Goal: Task Accomplishment & Management: Complete application form

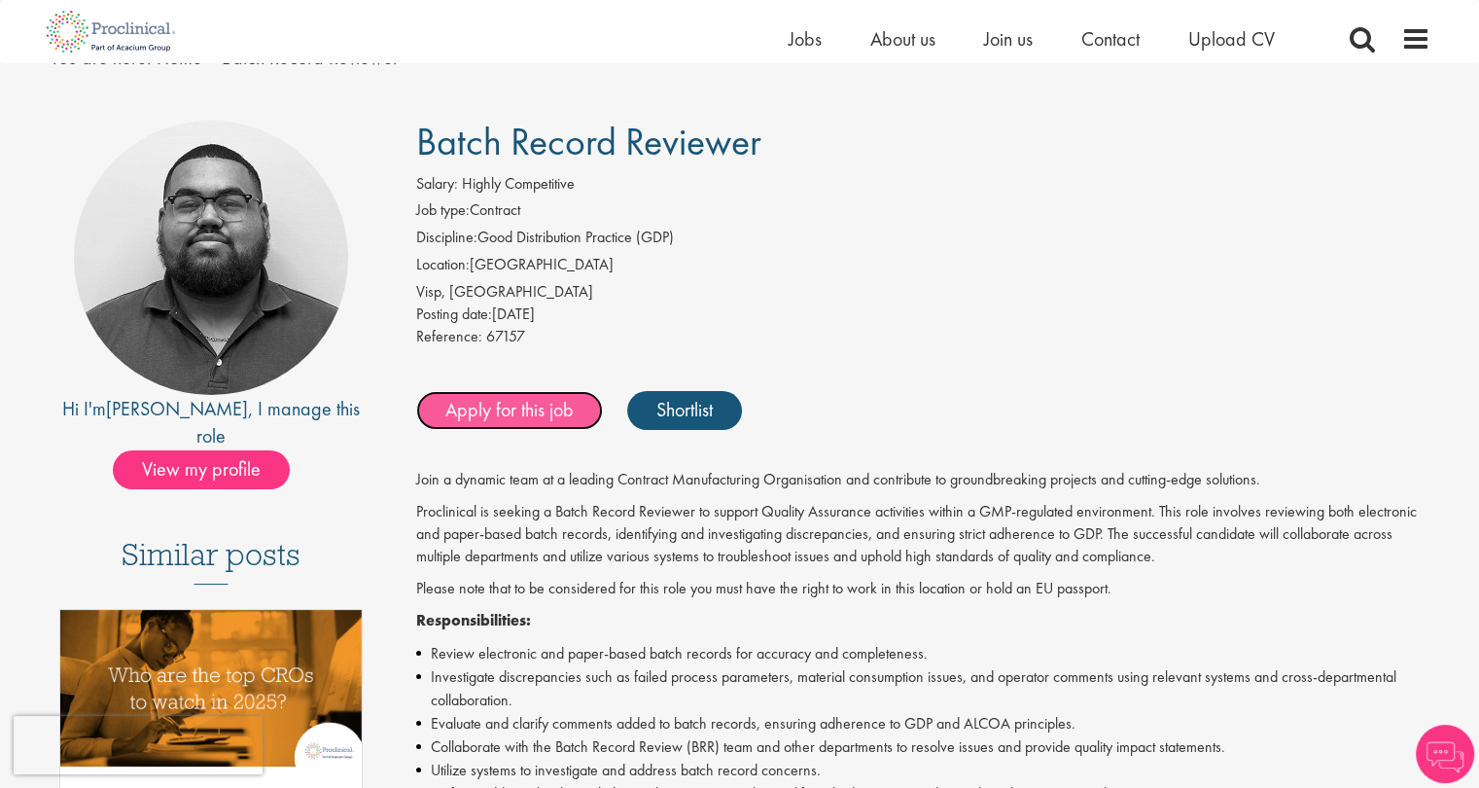
click at [498, 413] on link "Apply for this job" at bounding box center [509, 410] width 187 height 39
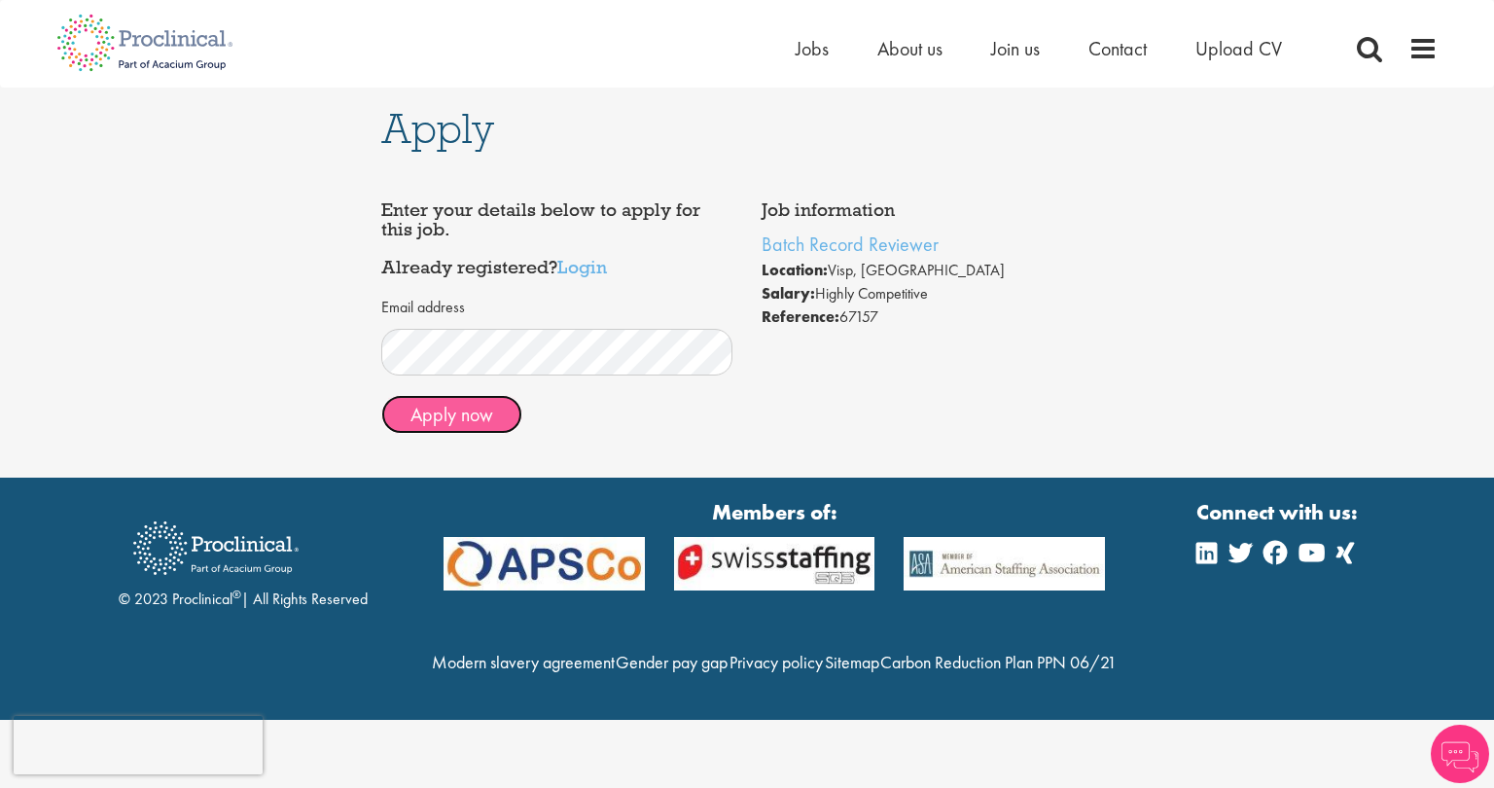
click at [459, 417] on button "Apply now" at bounding box center [451, 414] width 141 height 39
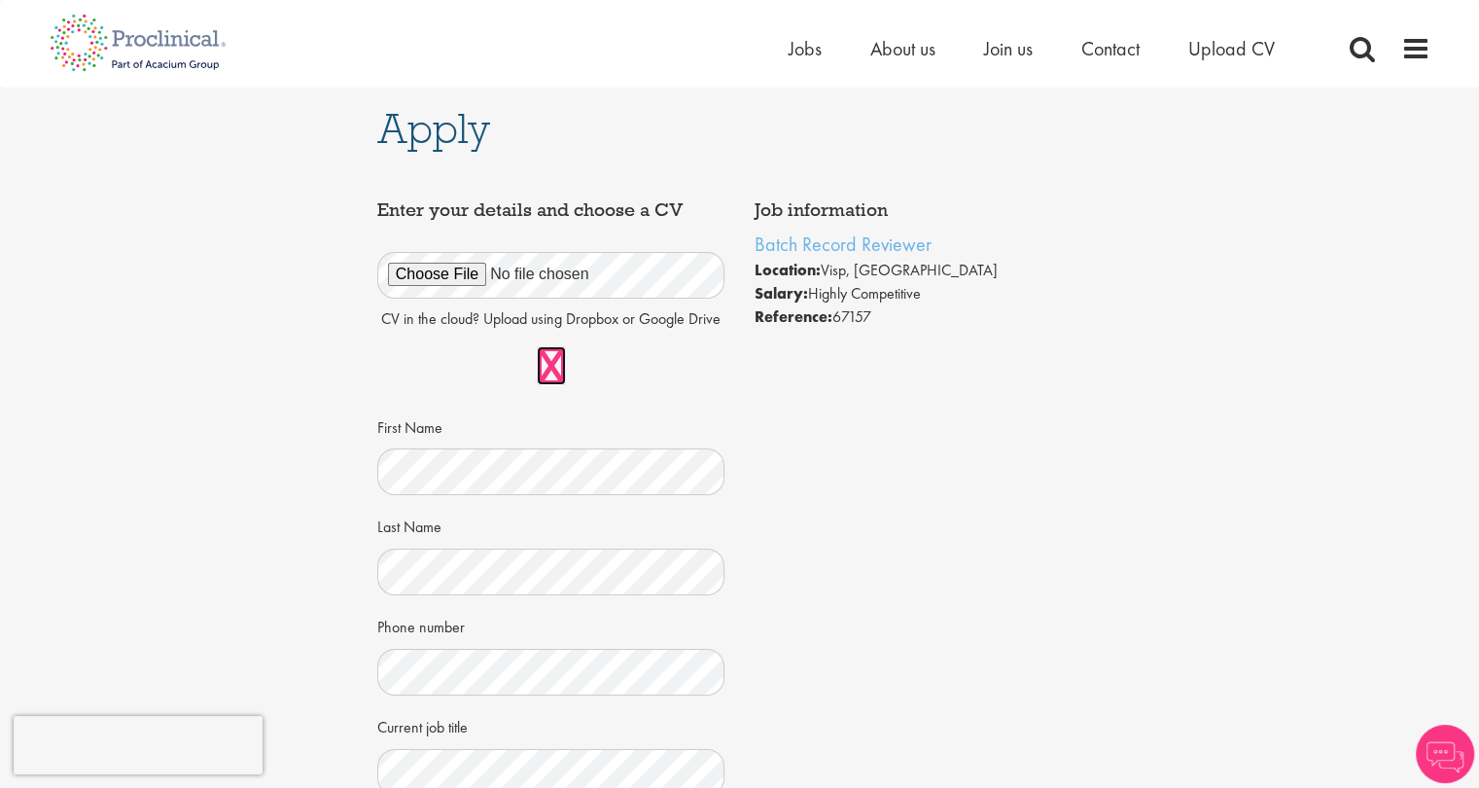
click at [555, 367] on link at bounding box center [551, 365] width 29 height 39
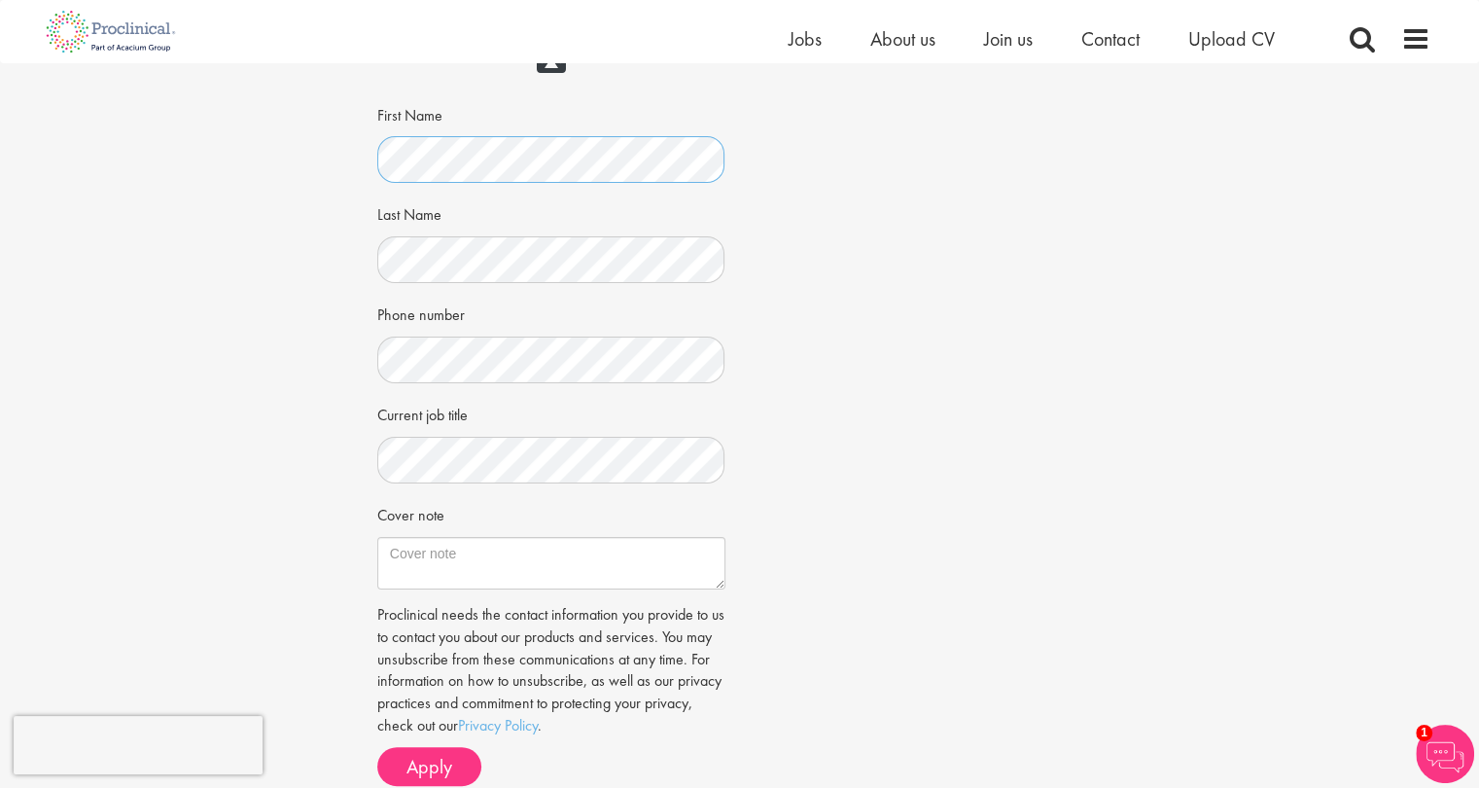
scroll to position [292, 0]
click at [257, 382] on div "Apply Job information Batch Record Reviewer Location: Visp, Schweiz Salary: Hig…" at bounding box center [739, 298] width 1508 height 1054
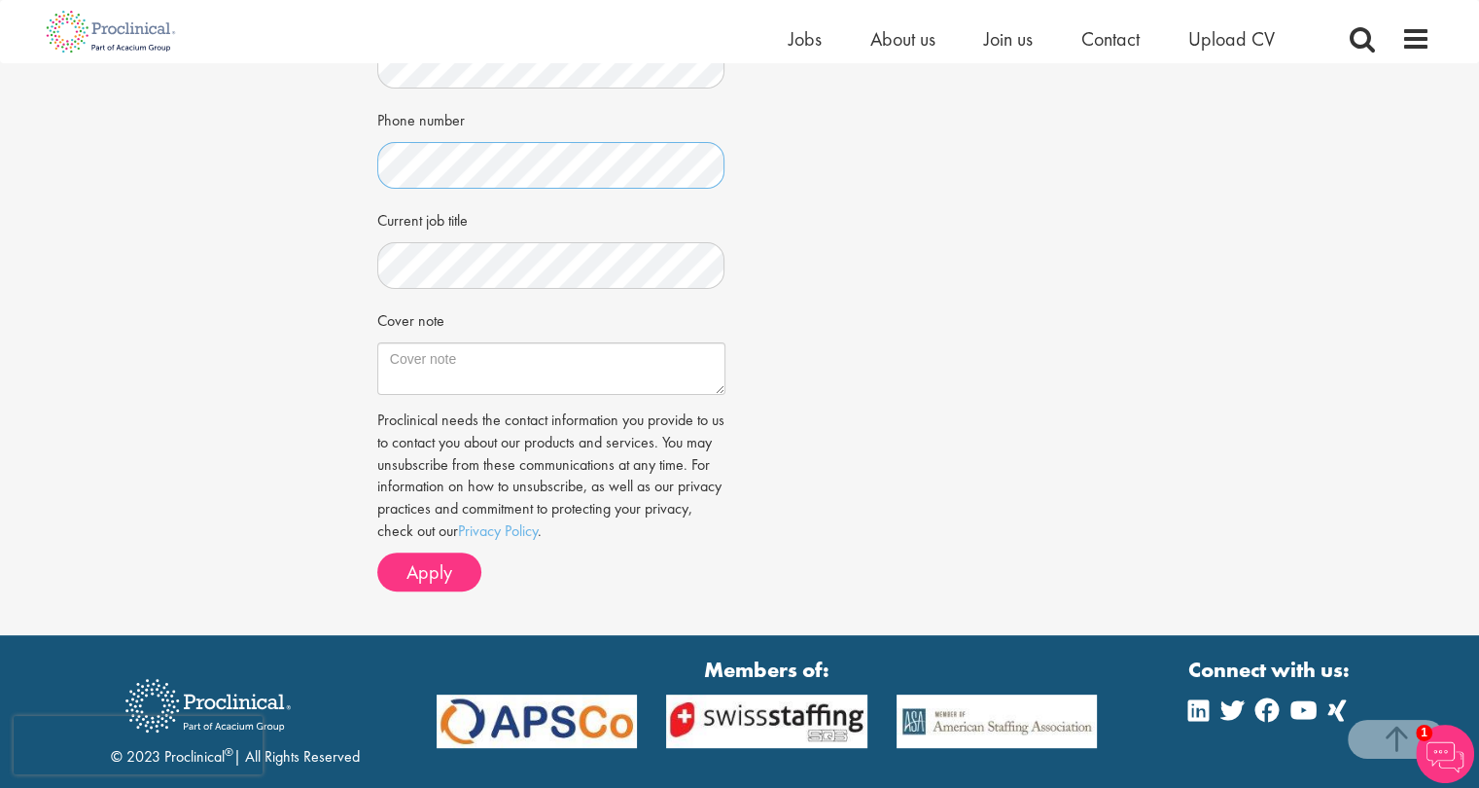
scroll to position [486, 0]
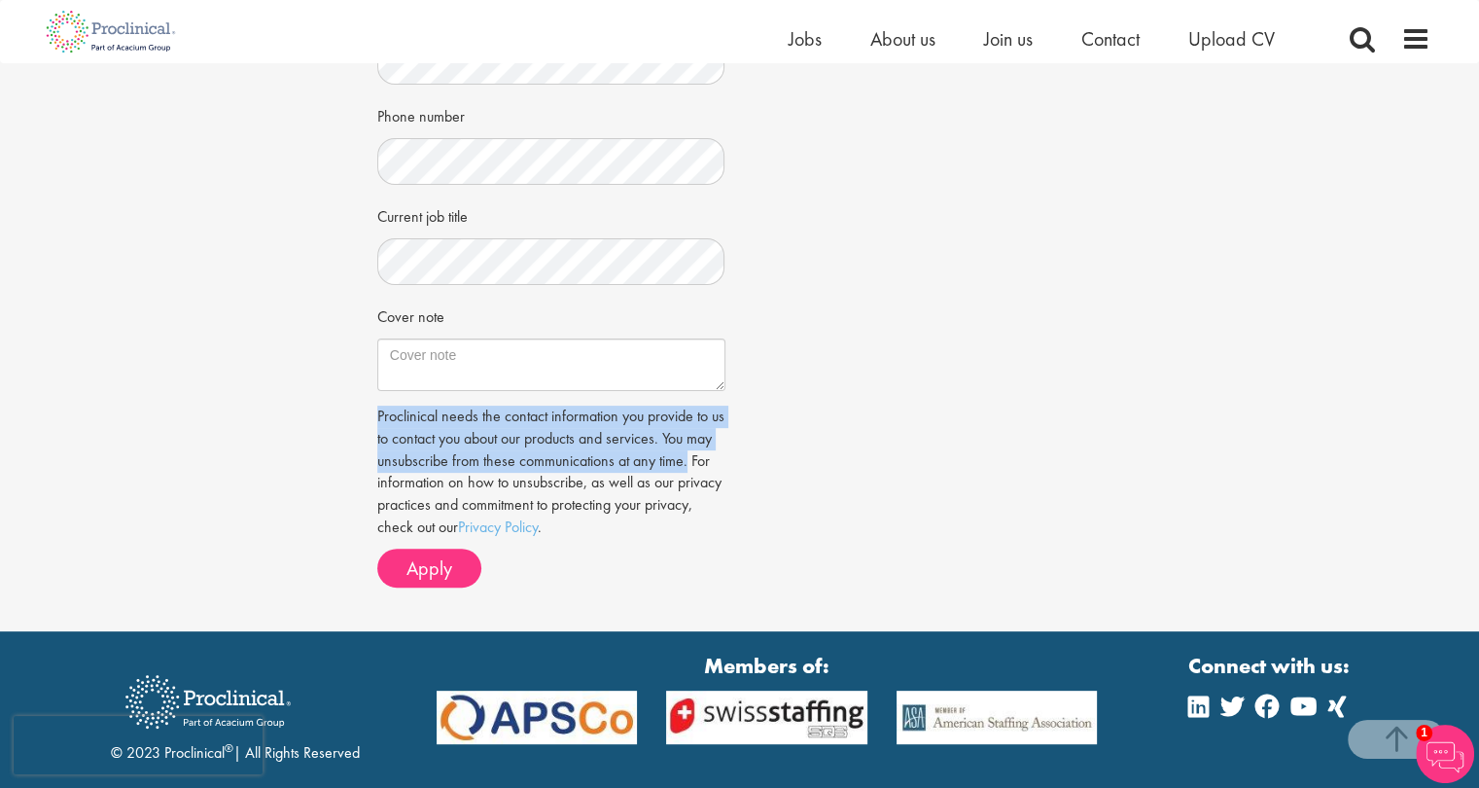
drag, startPoint x: 372, startPoint y: 414, endPoint x: 760, endPoint y: 457, distance: 390.3
click at [760, 457] on div "Apply Job information Batch Record Reviewer Location: Visp, Schweiz Salary: Hig…" at bounding box center [740, 104] width 755 height 1054
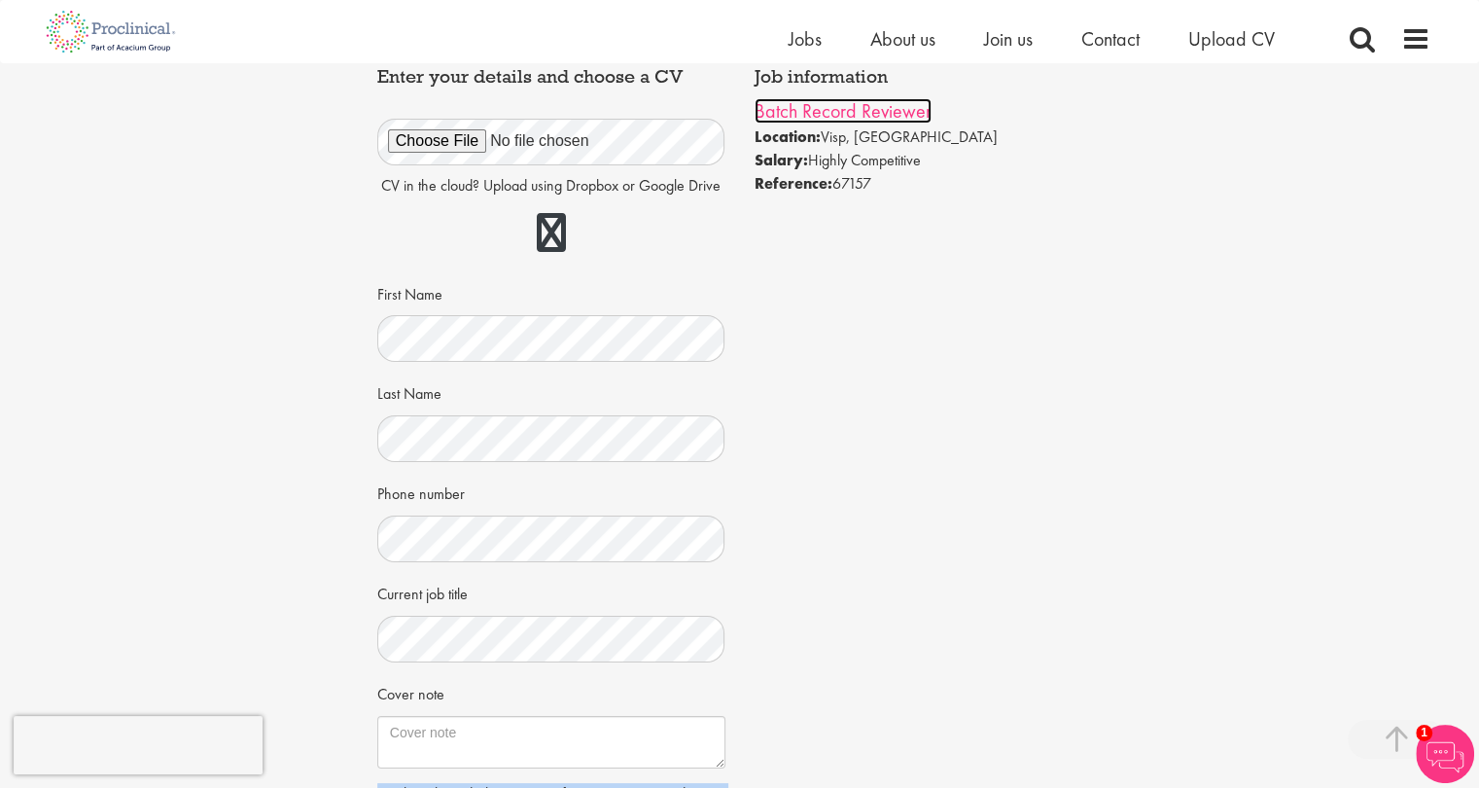
scroll to position [389, 0]
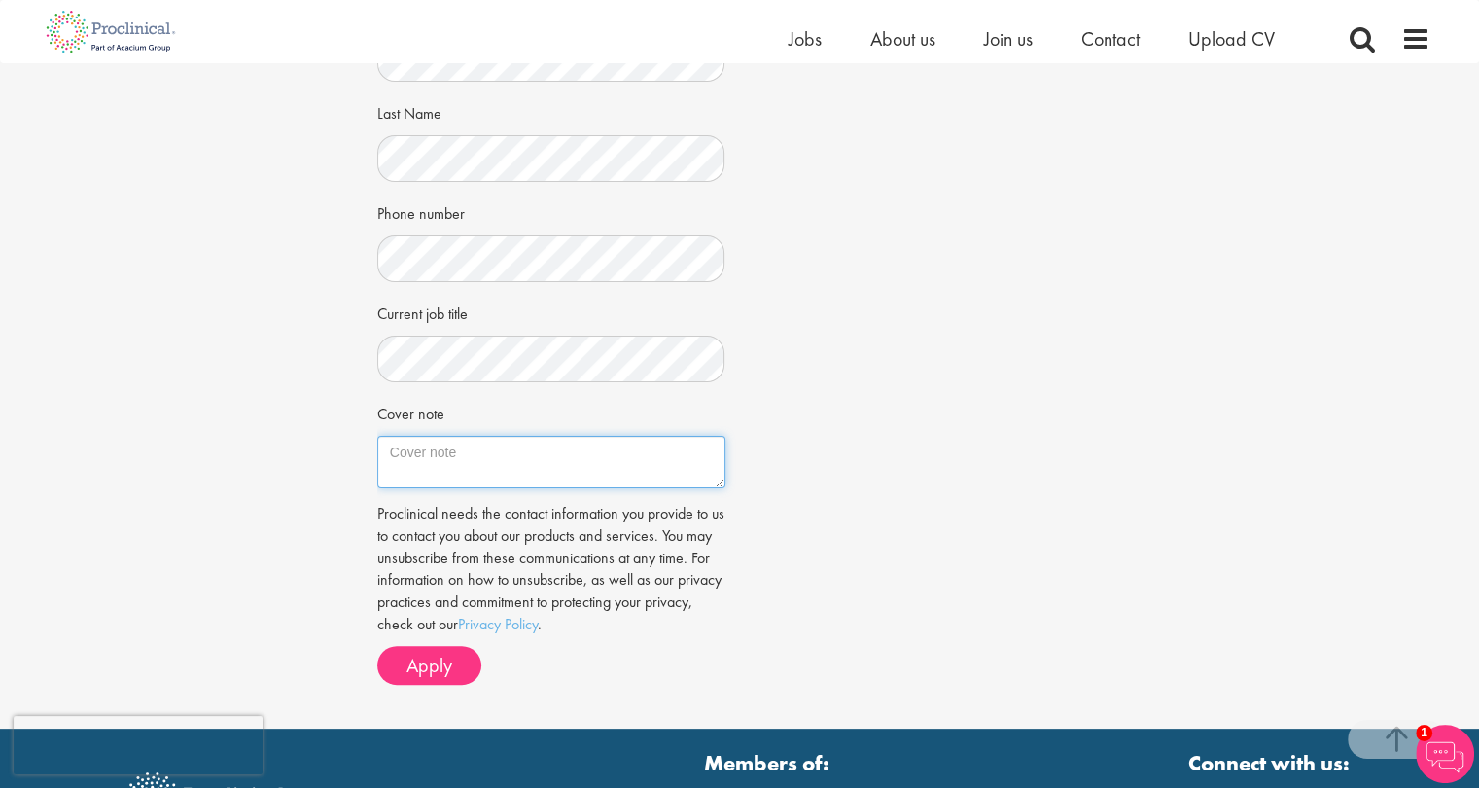
click at [445, 476] on textarea "Cover note" at bounding box center [551, 462] width 348 height 53
paste textarea "I have over 13 years experience in quality and manufacturing so I am interested…"
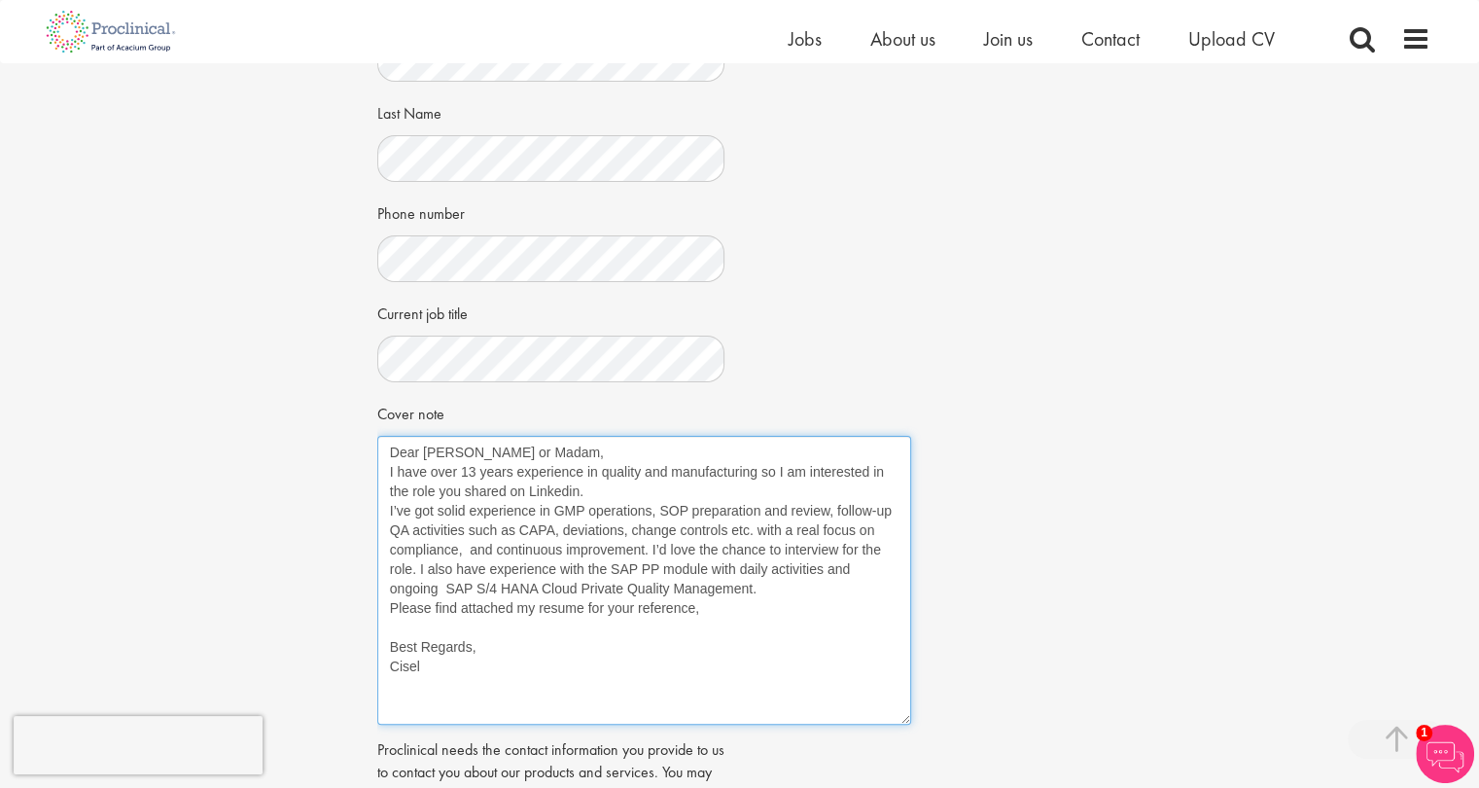
scroll to position [0, 0]
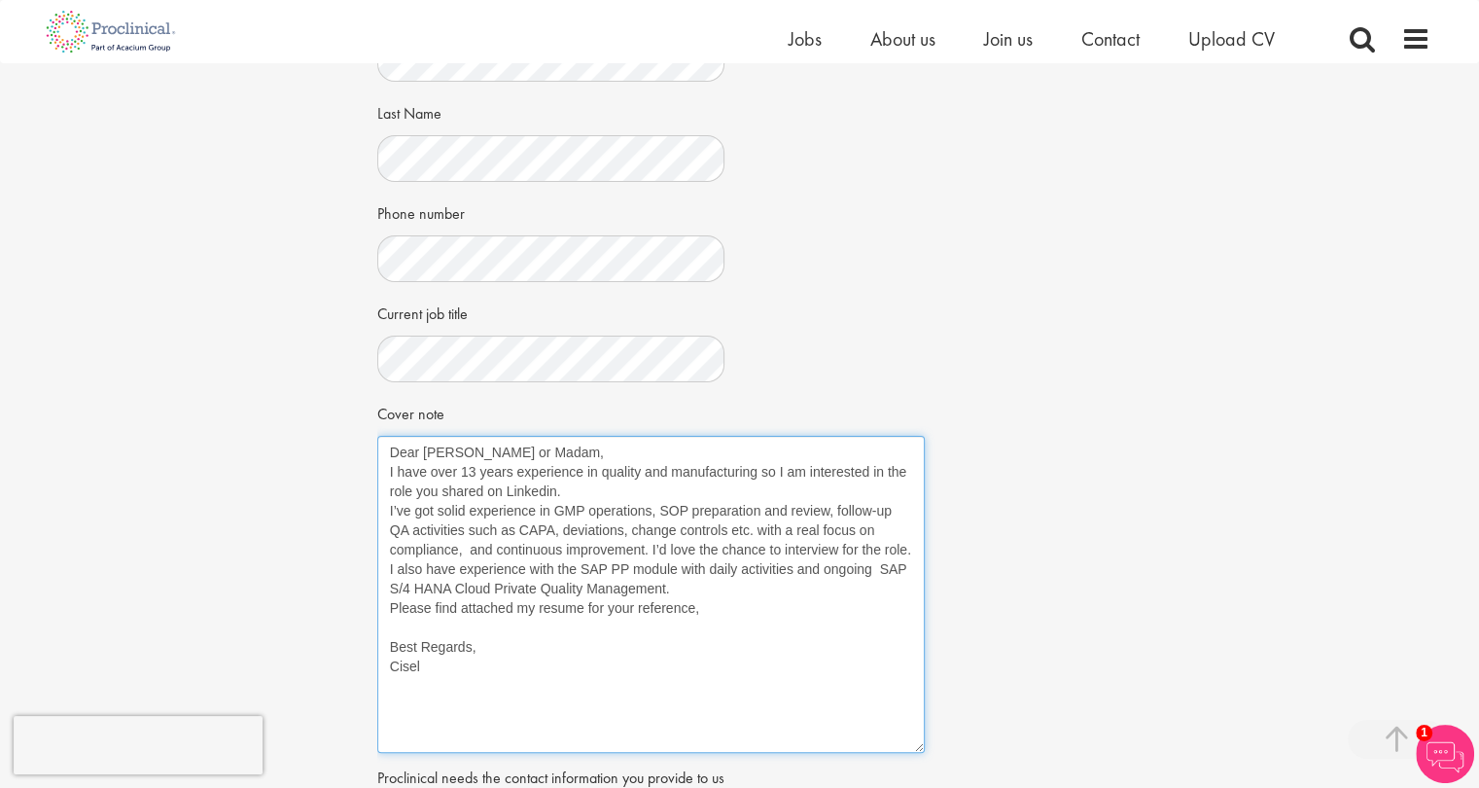
drag, startPoint x: 716, startPoint y: 480, endPoint x: 686, endPoint y: 686, distance: 208.3
click at [913, 744] on textarea "Dear Sir or Madam, I have over 13 years experience in quality and manufacturing…" at bounding box center [650, 594] width 547 height 317
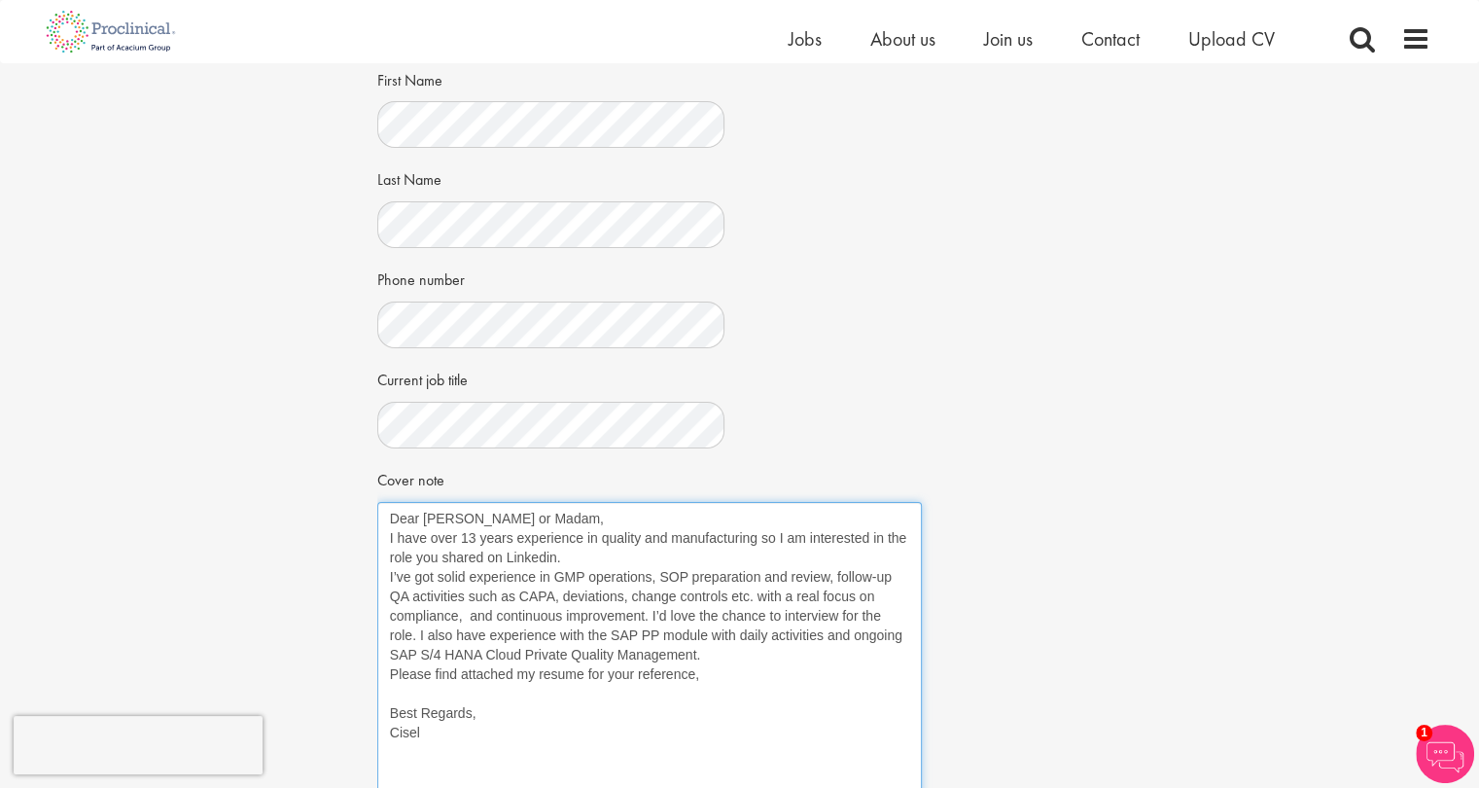
scroll to position [292, 0]
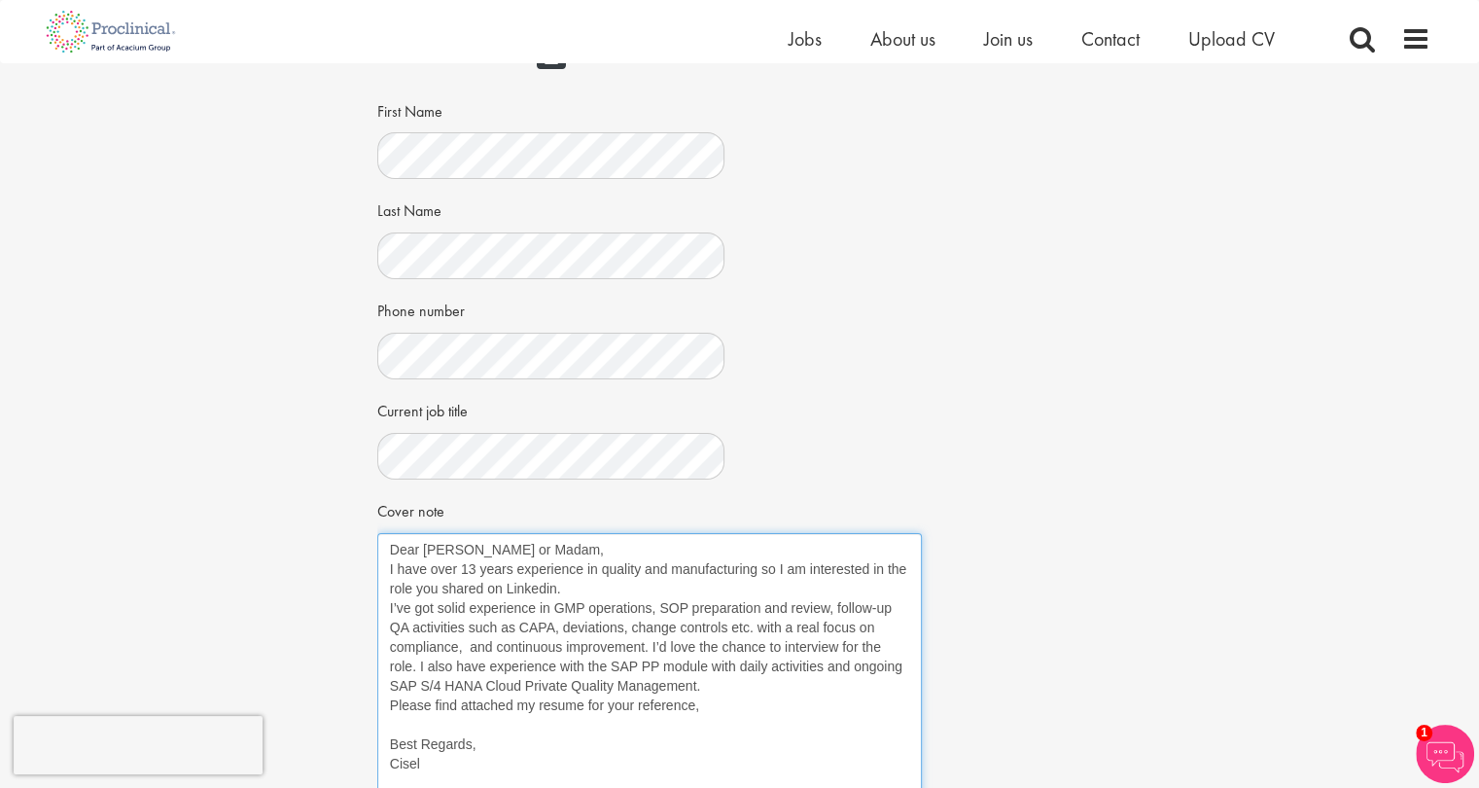
drag, startPoint x: 556, startPoint y: 589, endPoint x: 506, endPoint y: 590, distance: 50.6
click at [506, 590] on textarea "Dear Sir or Madam, I have over 13 years experience in quality and manufacturing…" at bounding box center [649, 690] width 545 height 315
click at [657, 606] on textarea "Dear Sir or Madam, I have over 13 years experience in quality and manufacturing…" at bounding box center [649, 690] width 545 height 315
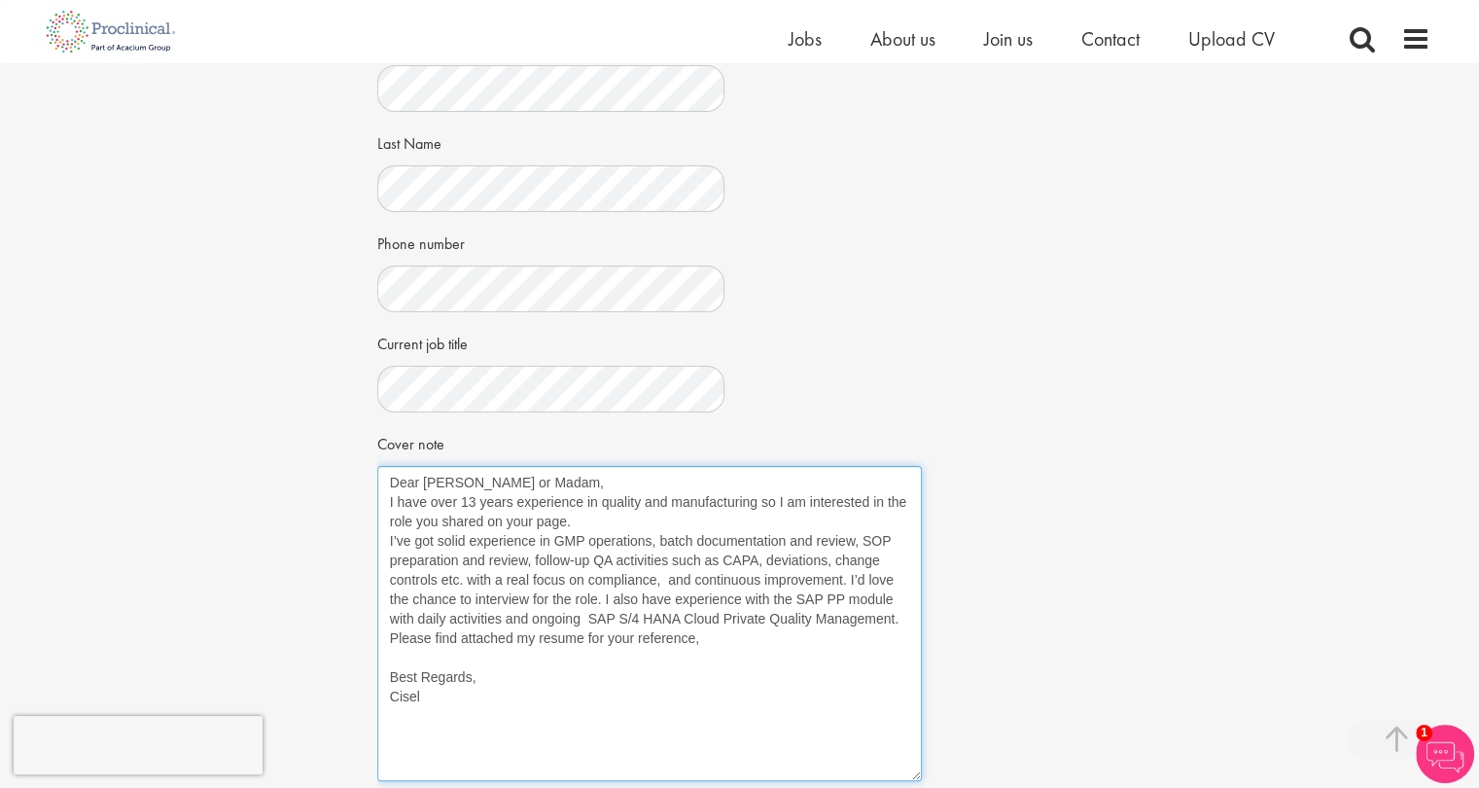
scroll to position [389, 0]
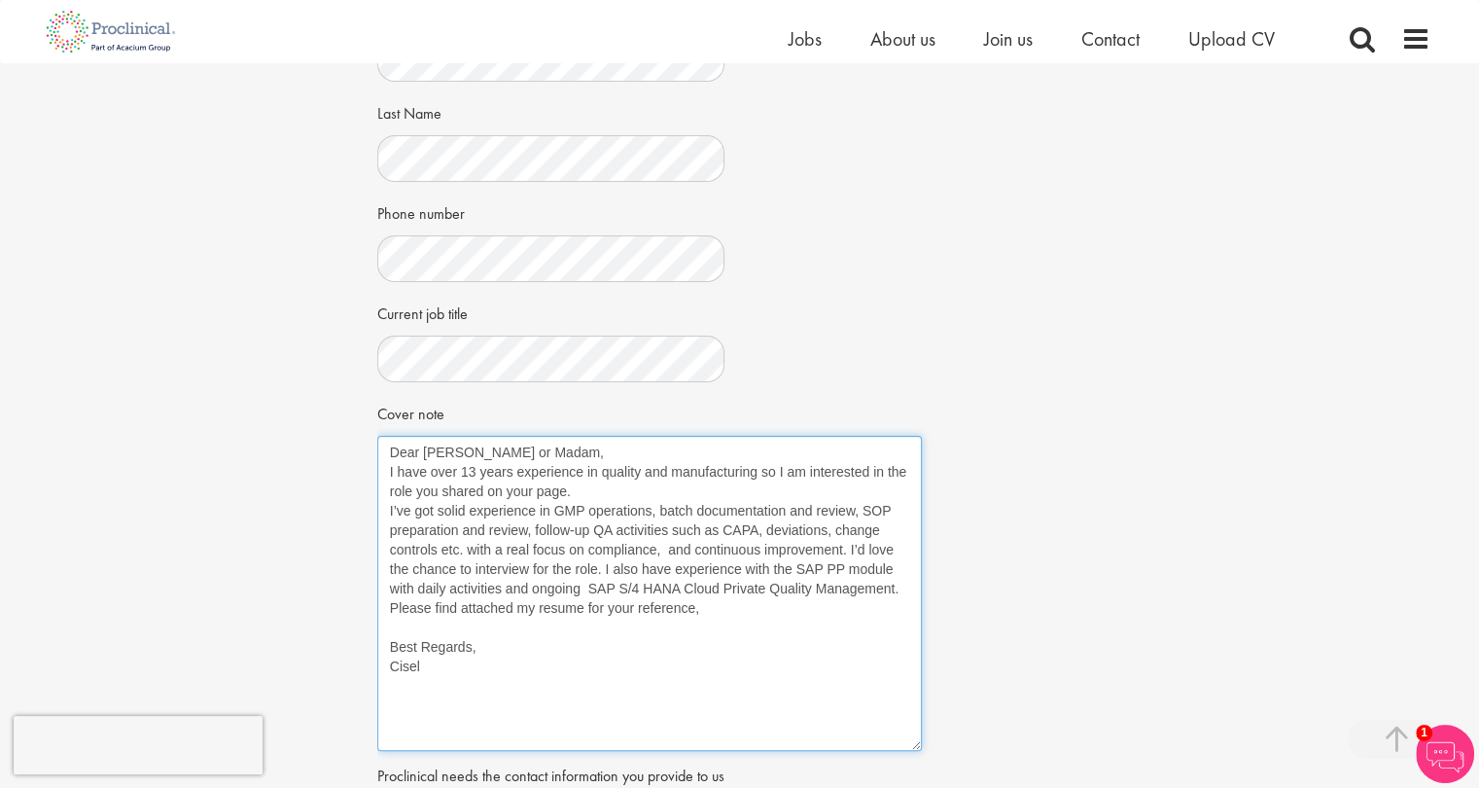
click at [706, 608] on textarea "Dear Sir or Madam, I have over 13 years experience in quality and manufacturing…" at bounding box center [649, 593] width 545 height 315
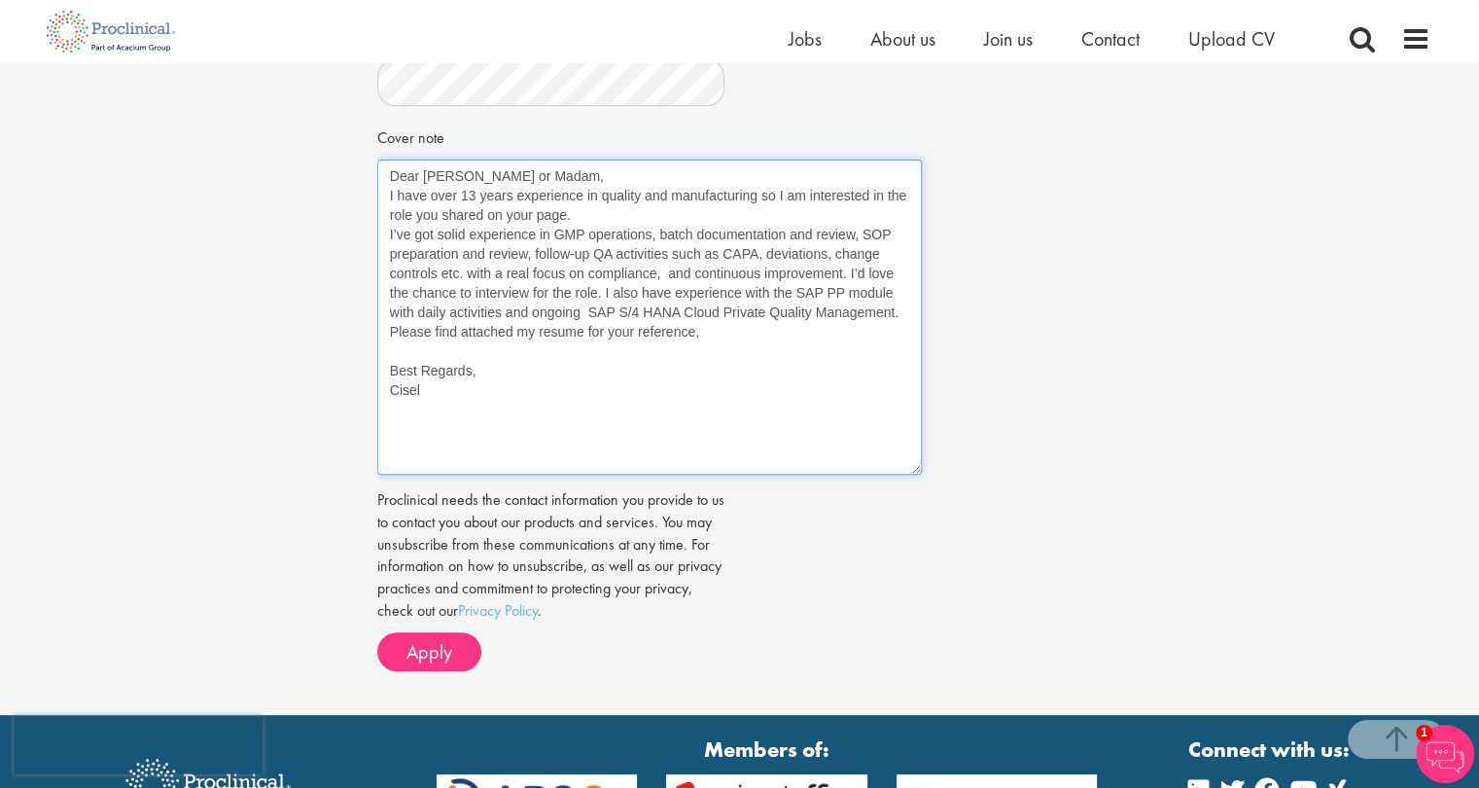
scroll to position [681, 0]
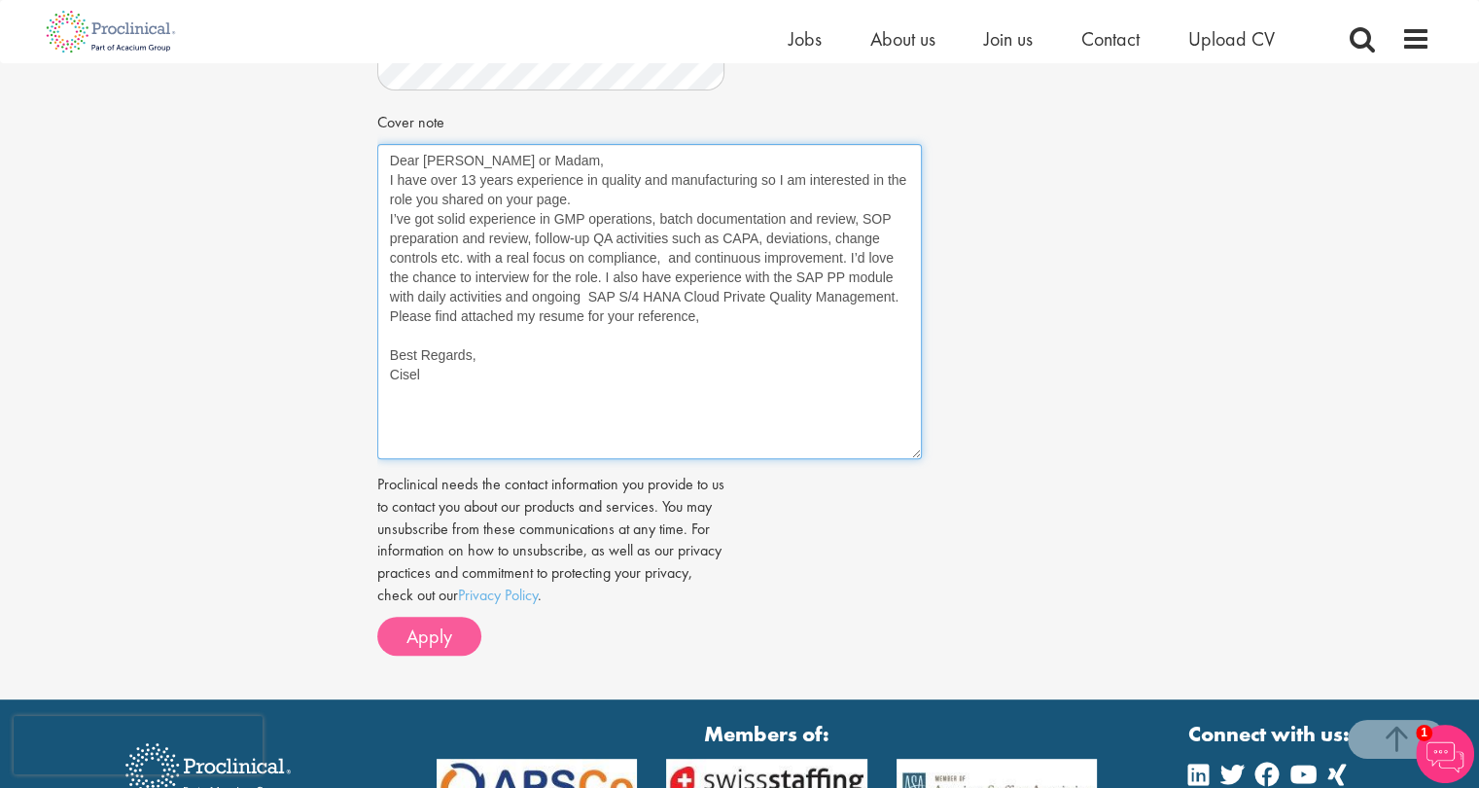
type textarea "Dear Sir or Madam, I have over 13 years experience in quality and manufacturing…"
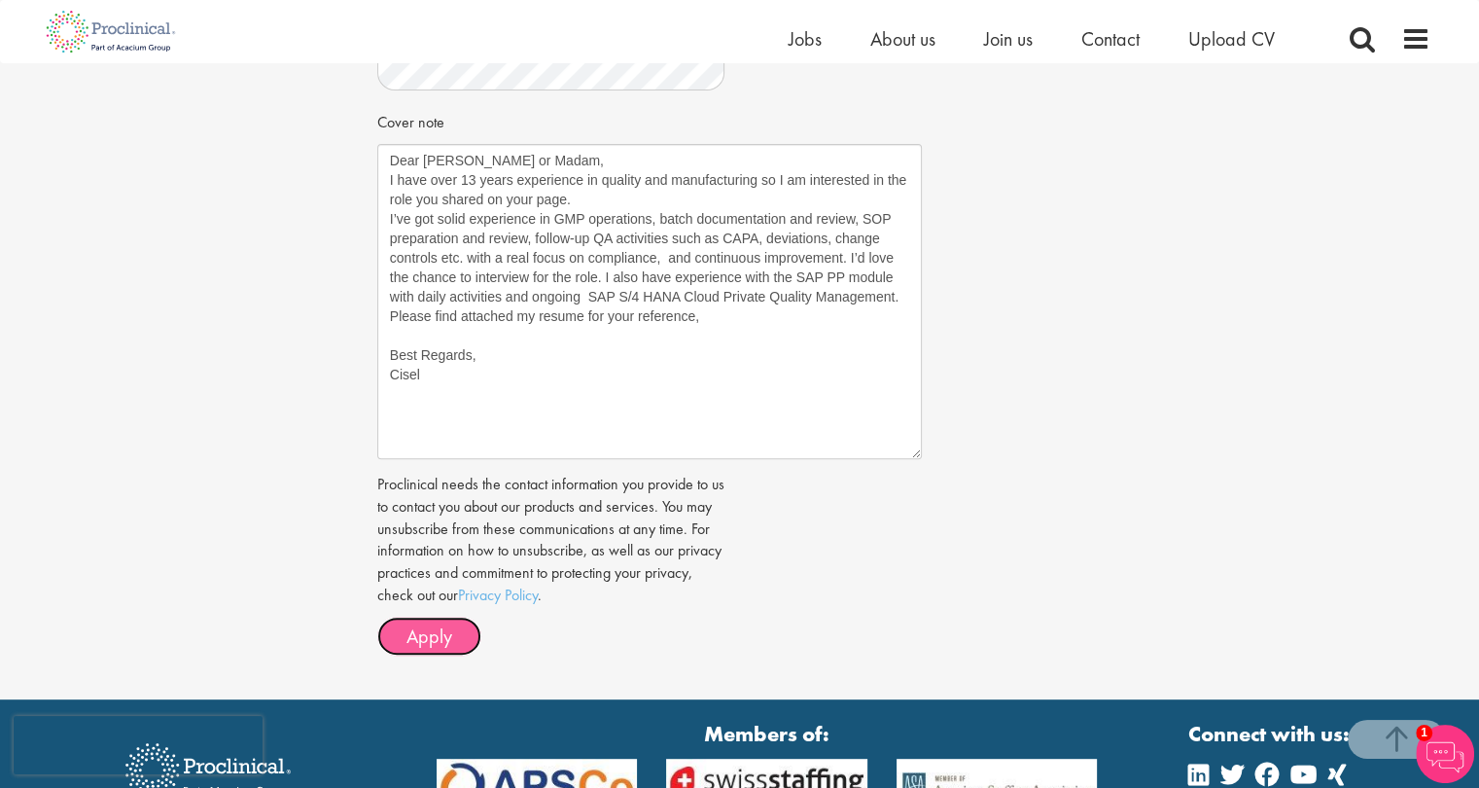
click at [435, 639] on span "Apply" at bounding box center [429, 635] width 46 height 25
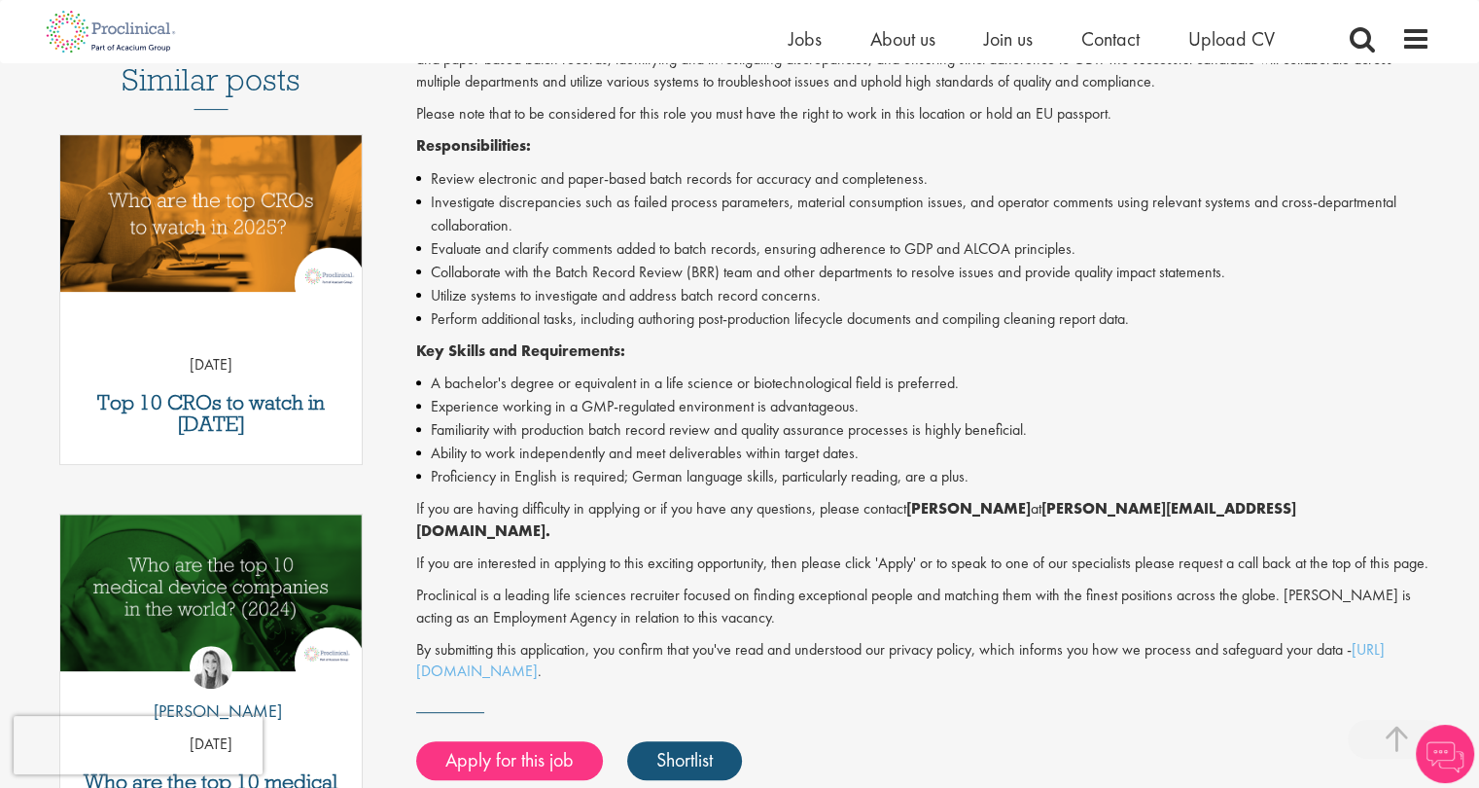
scroll to position [583, 0]
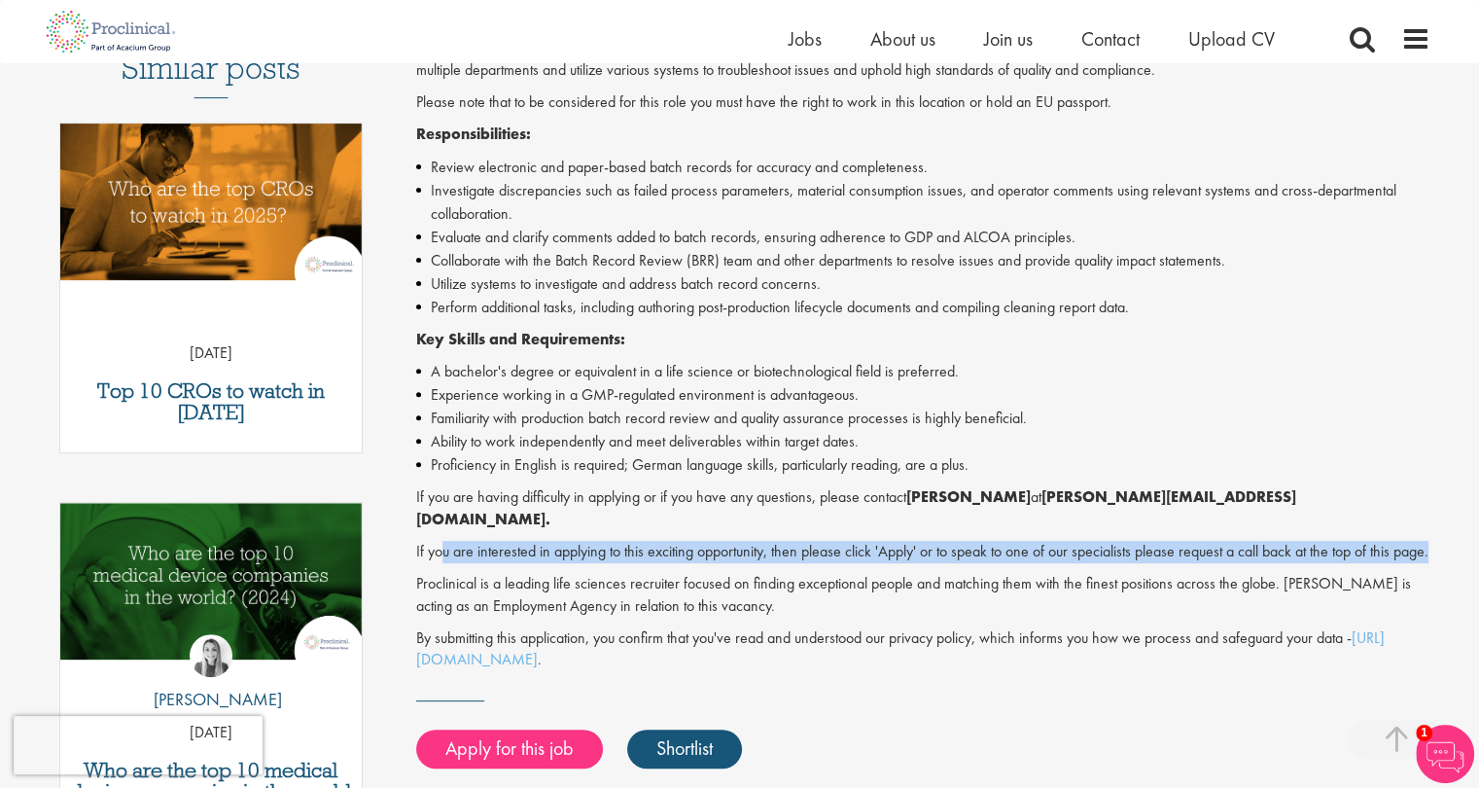
drag, startPoint x: 445, startPoint y: 534, endPoint x: 561, endPoint y: 557, distance: 118.0
click at [561, 557] on p "If you are interested in applying to this exciting opportunity, then please cli…" at bounding box center [923, 552] width 1014 height 22
click at [567, 562] on p "If you are interested in applying to this exciting opportunity, then please cli…" at bounding box center [923, 552] width 1014 height 22
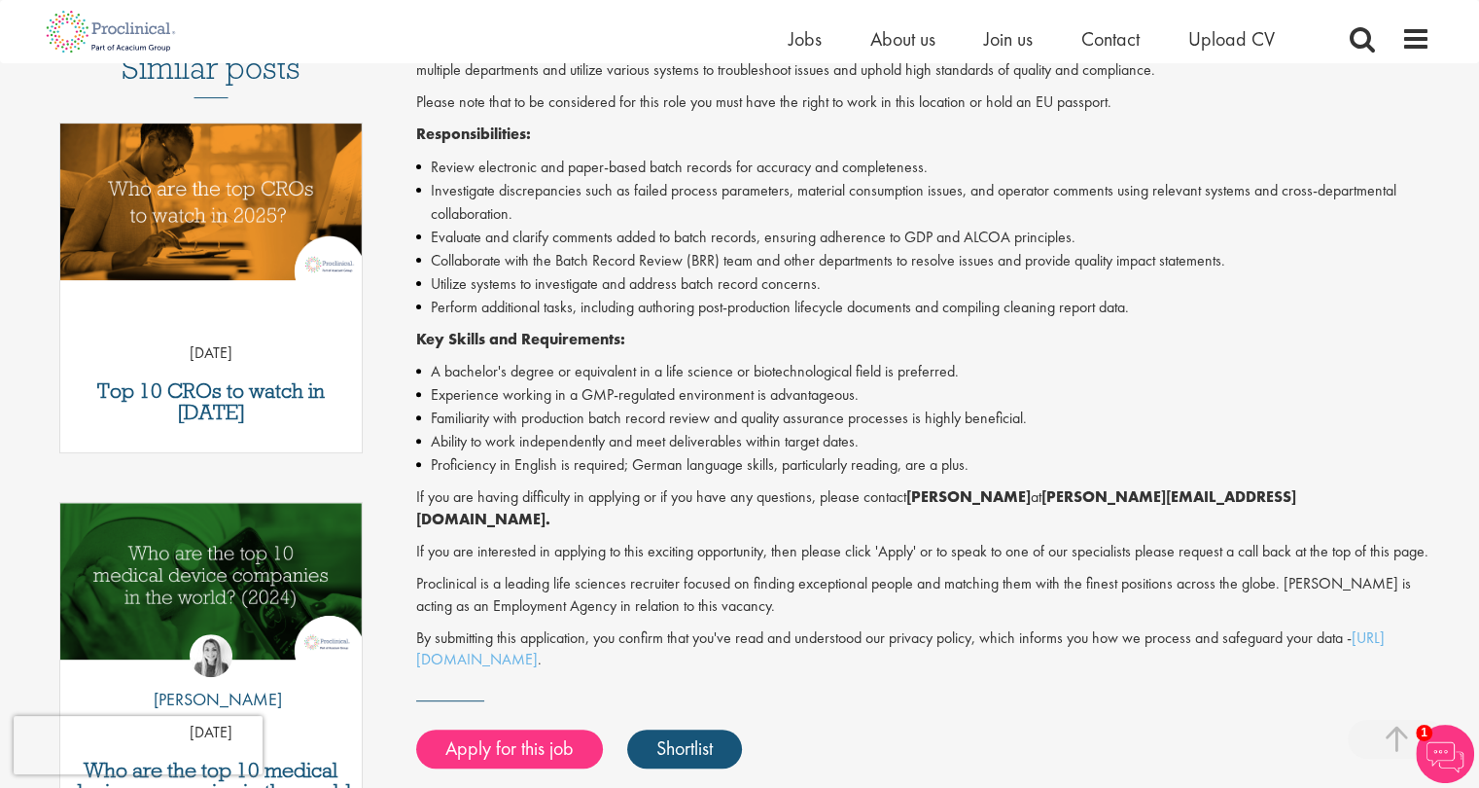
click at [591, 453] on li "Proficiency in English is required; German language skills, particularly readin…" at bounding box center [923, 464] width 1014 height 23
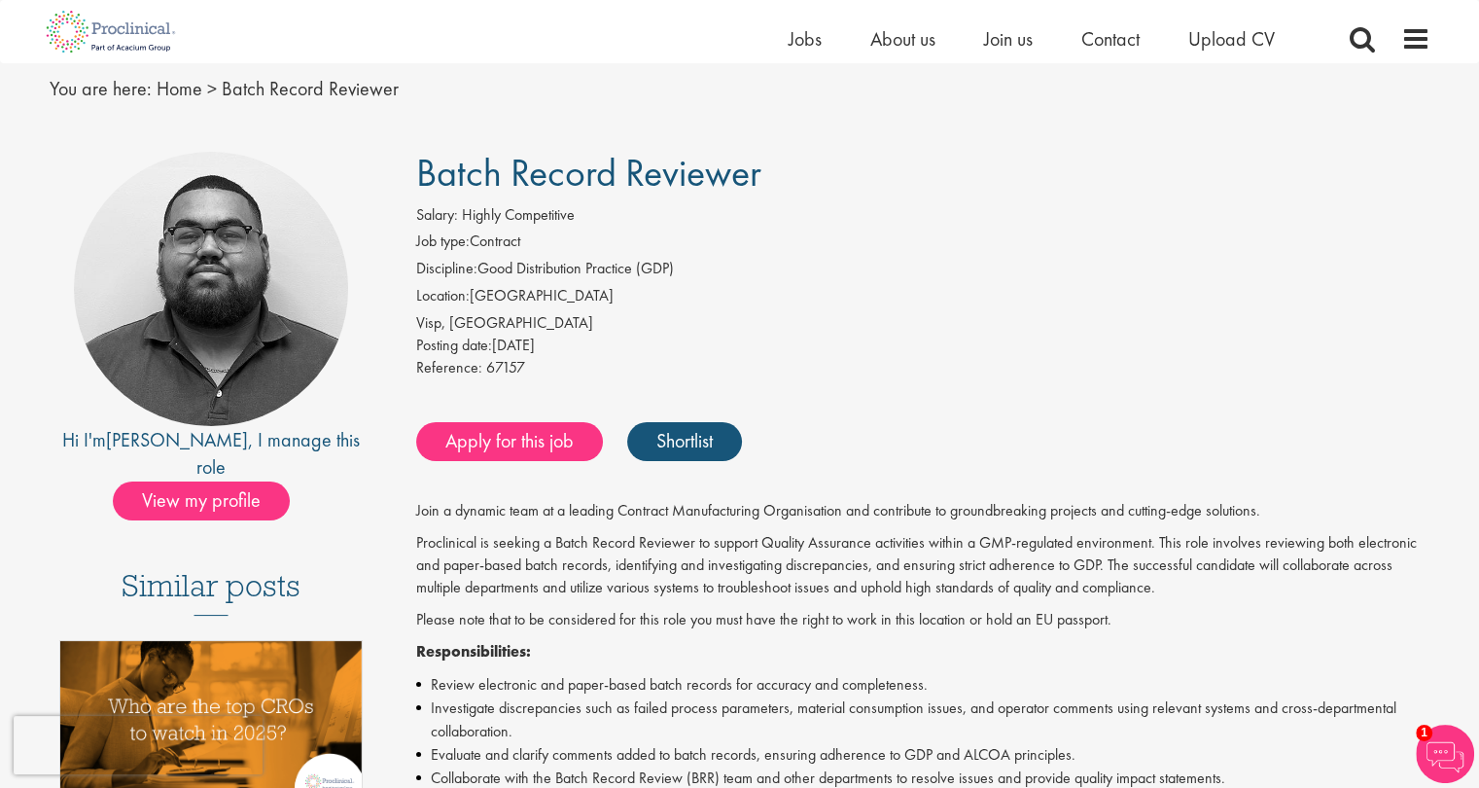
scroll to position [97, 0]
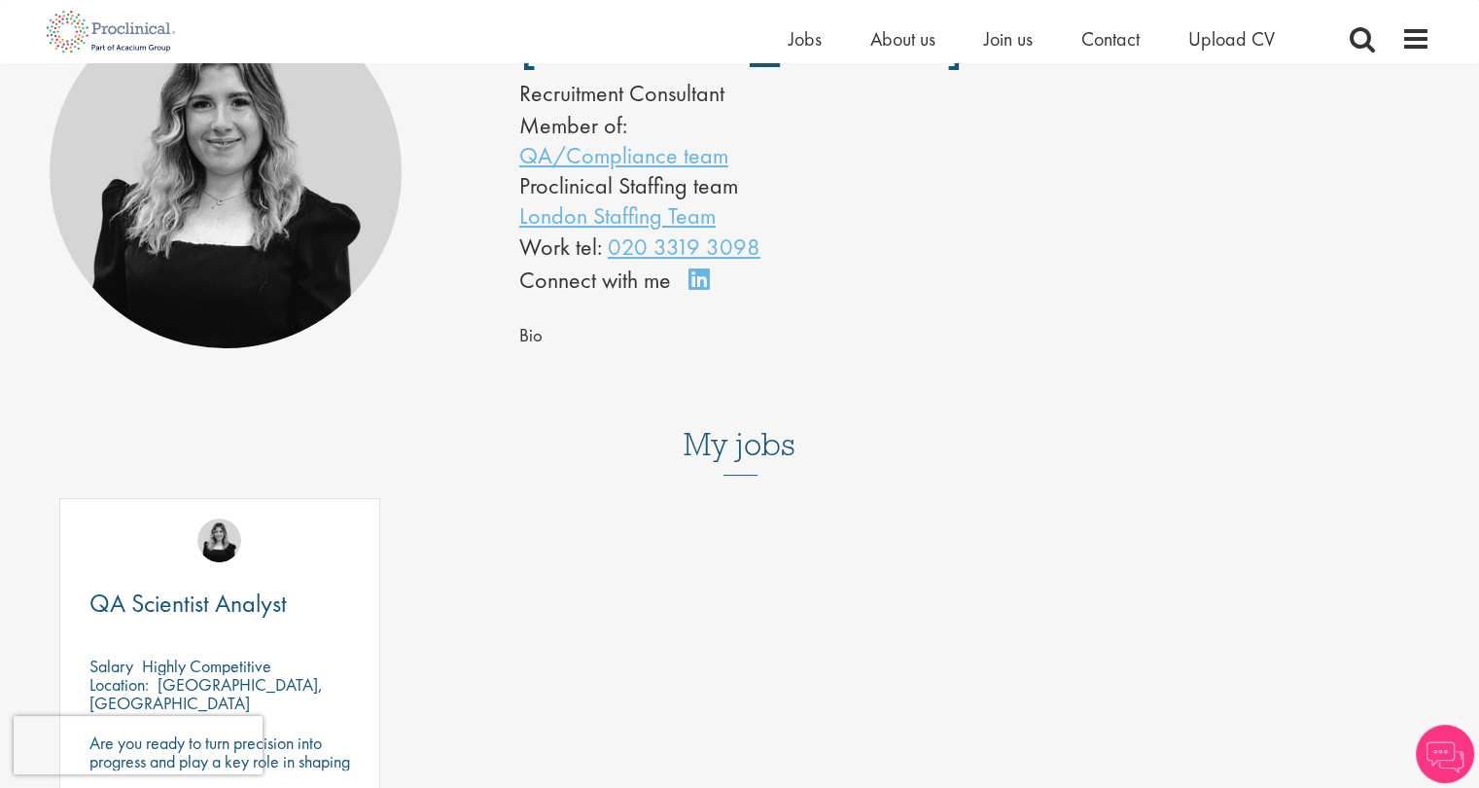
scroll to position [486, 0]
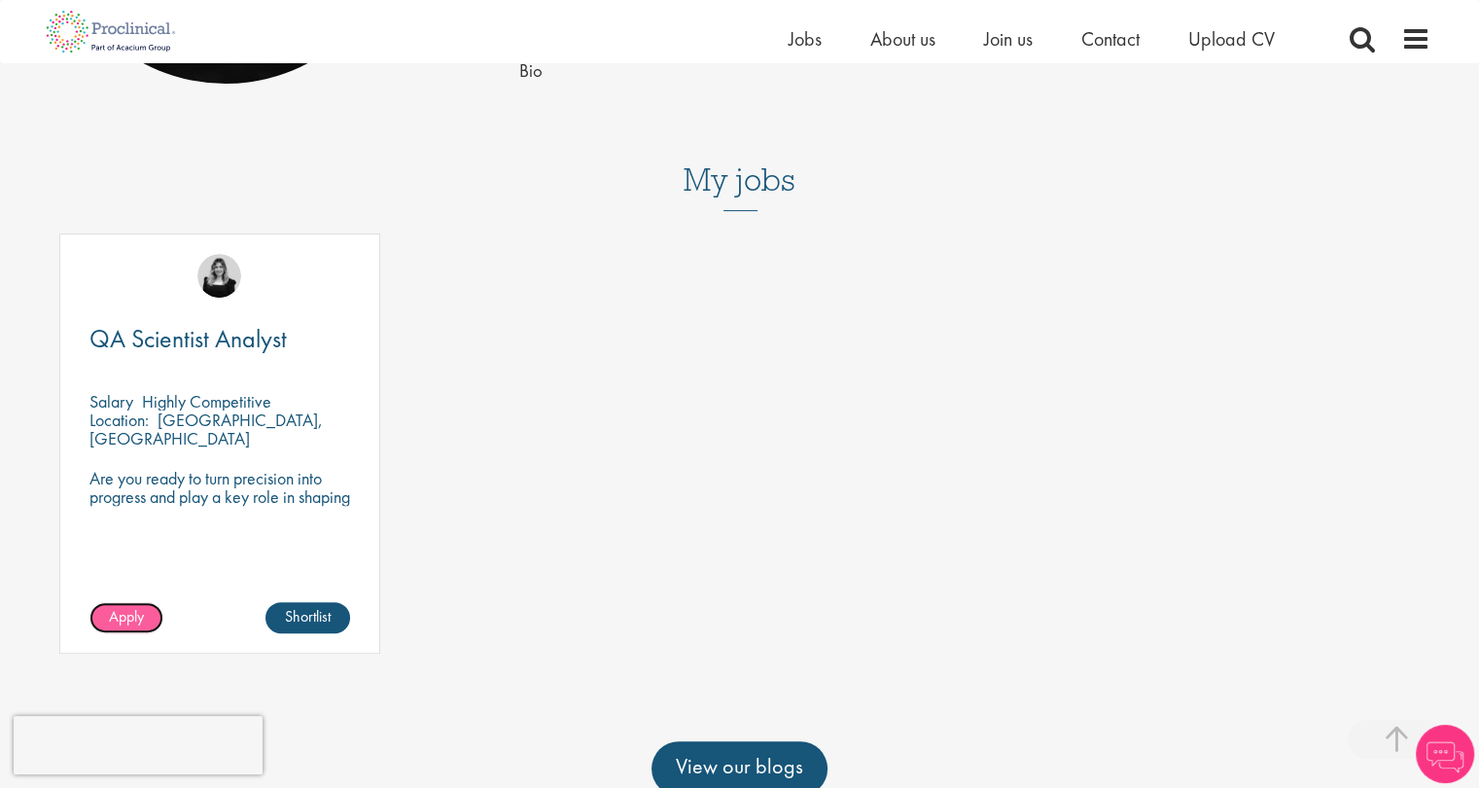
click at [123, 617] on span "Apply" at bounding box center [126, 616] width 35 height 20
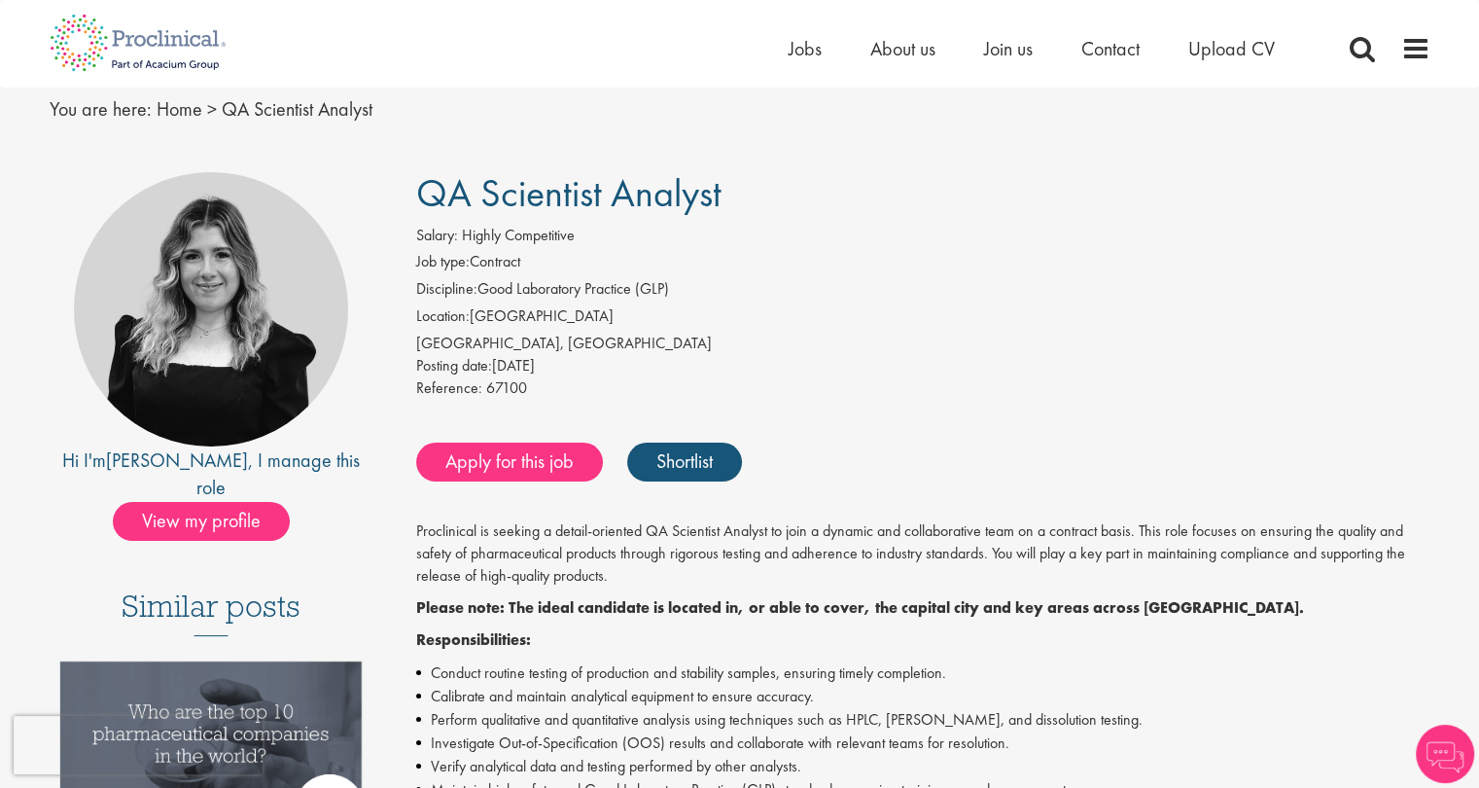
scroll to position [97, 0]
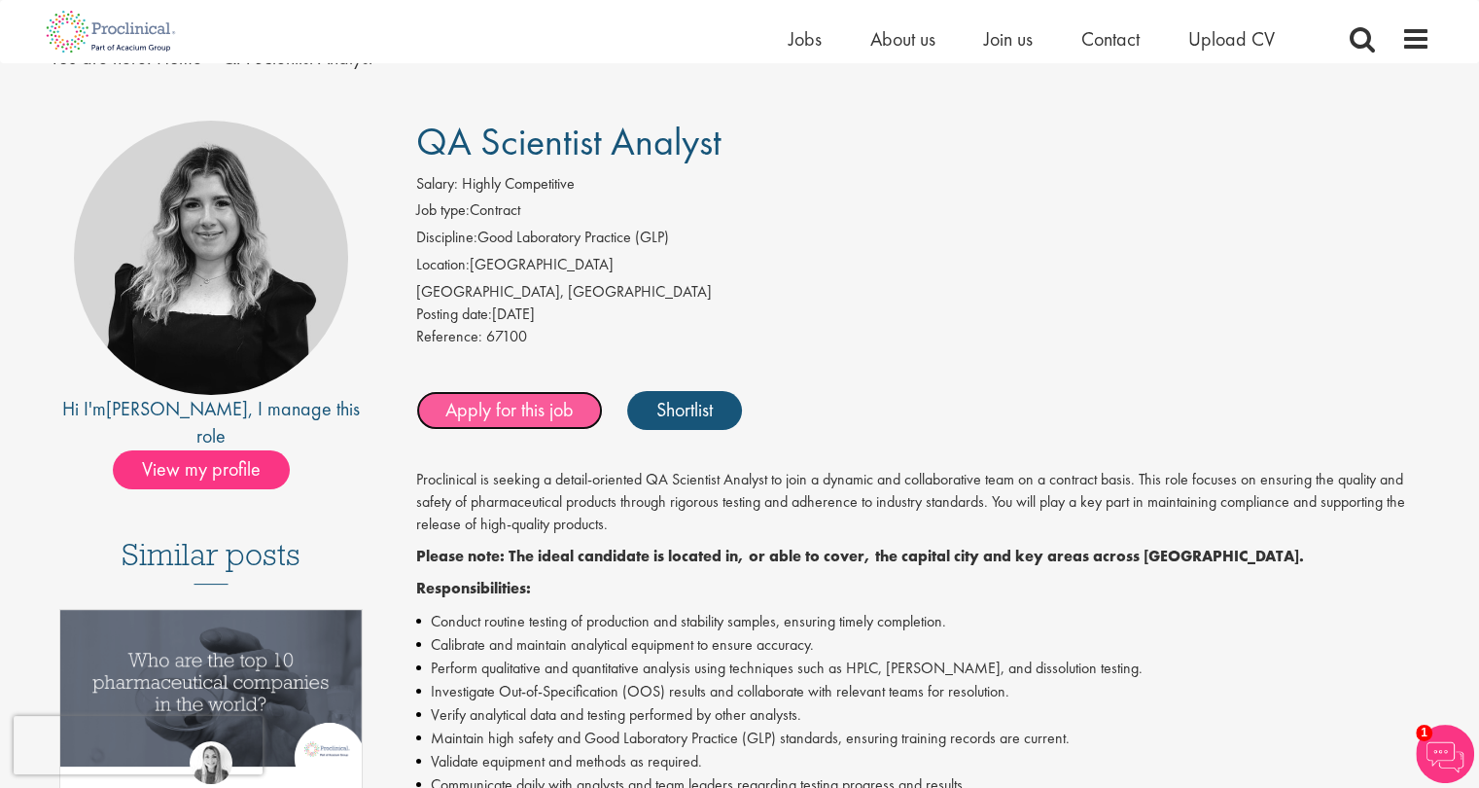
click at [542, 409] on link "Apply for this job" at bounding box center [509, 410] width 187 height 39
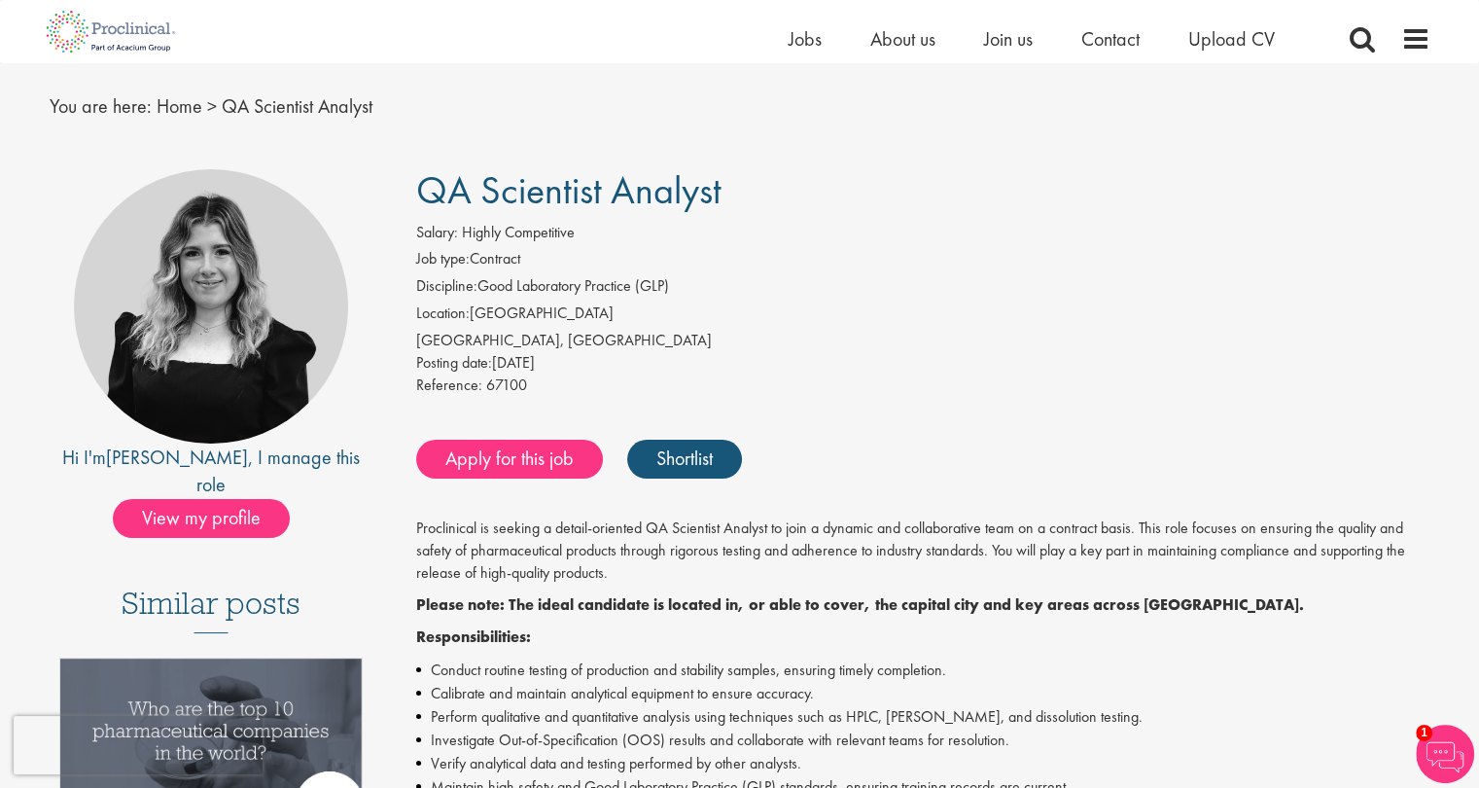
scroll to position [23, 0]
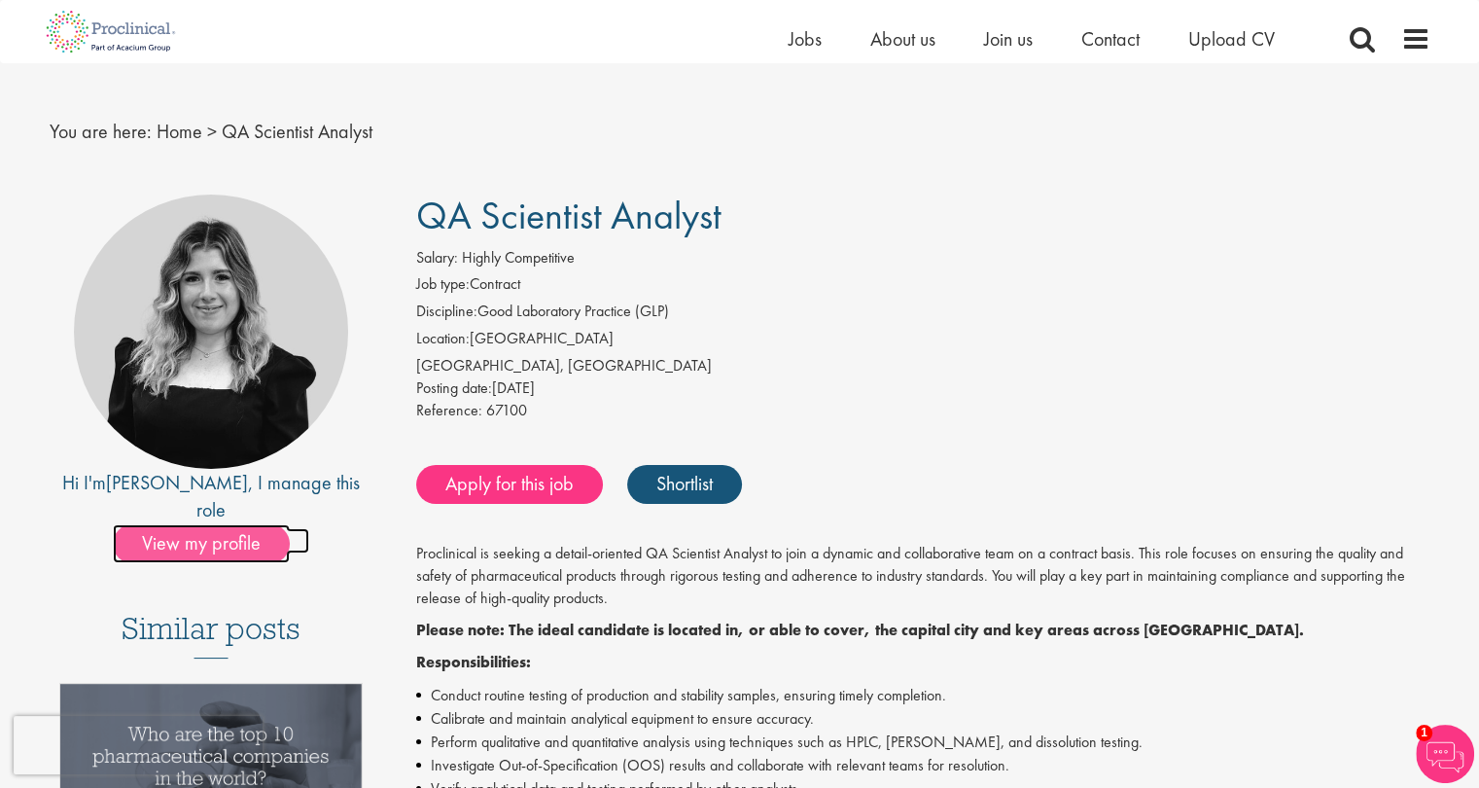
click at [229, 524] on span "View my profile" at bounding box center [201, 543] width 177 height 39
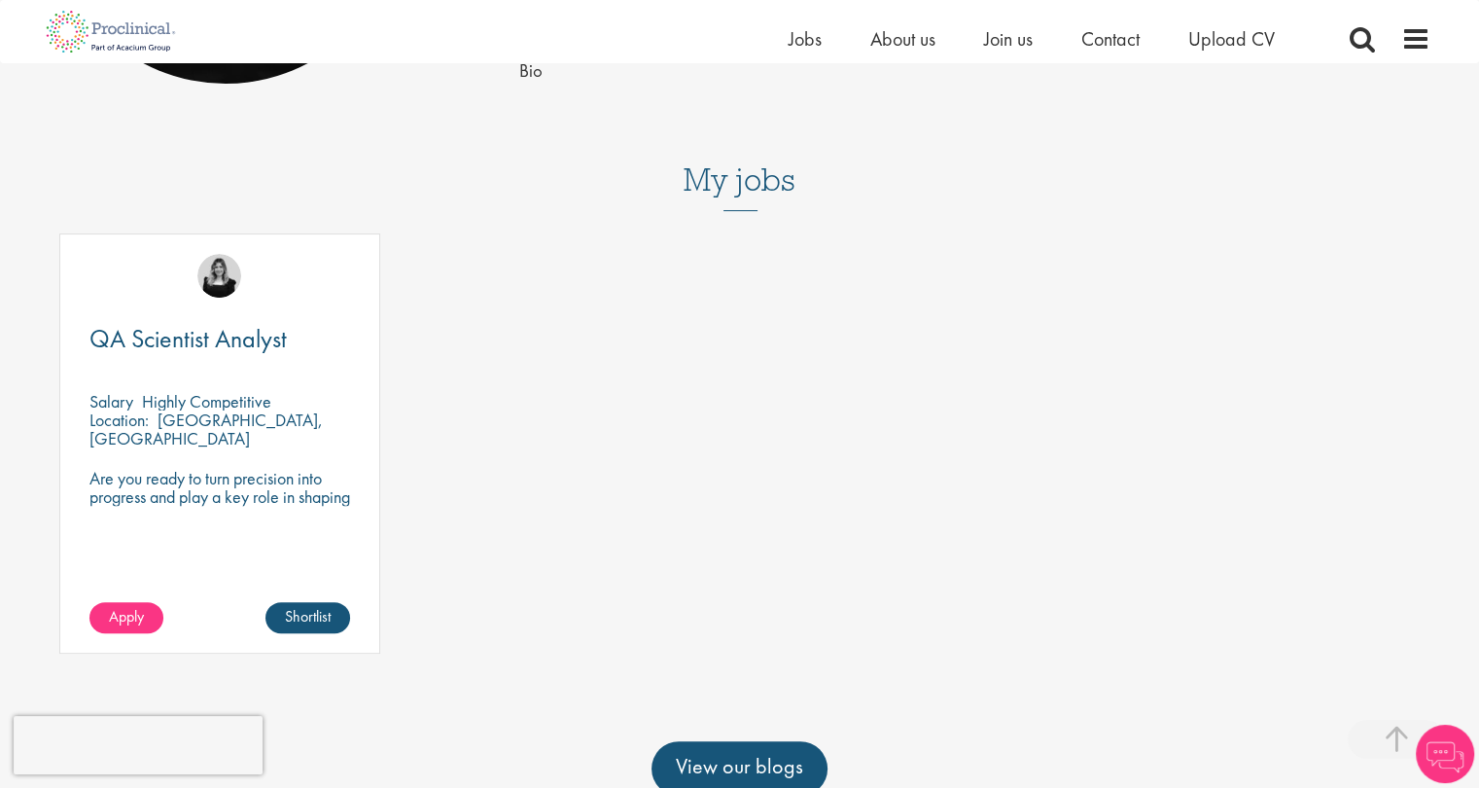
scroll to position [681, 0]
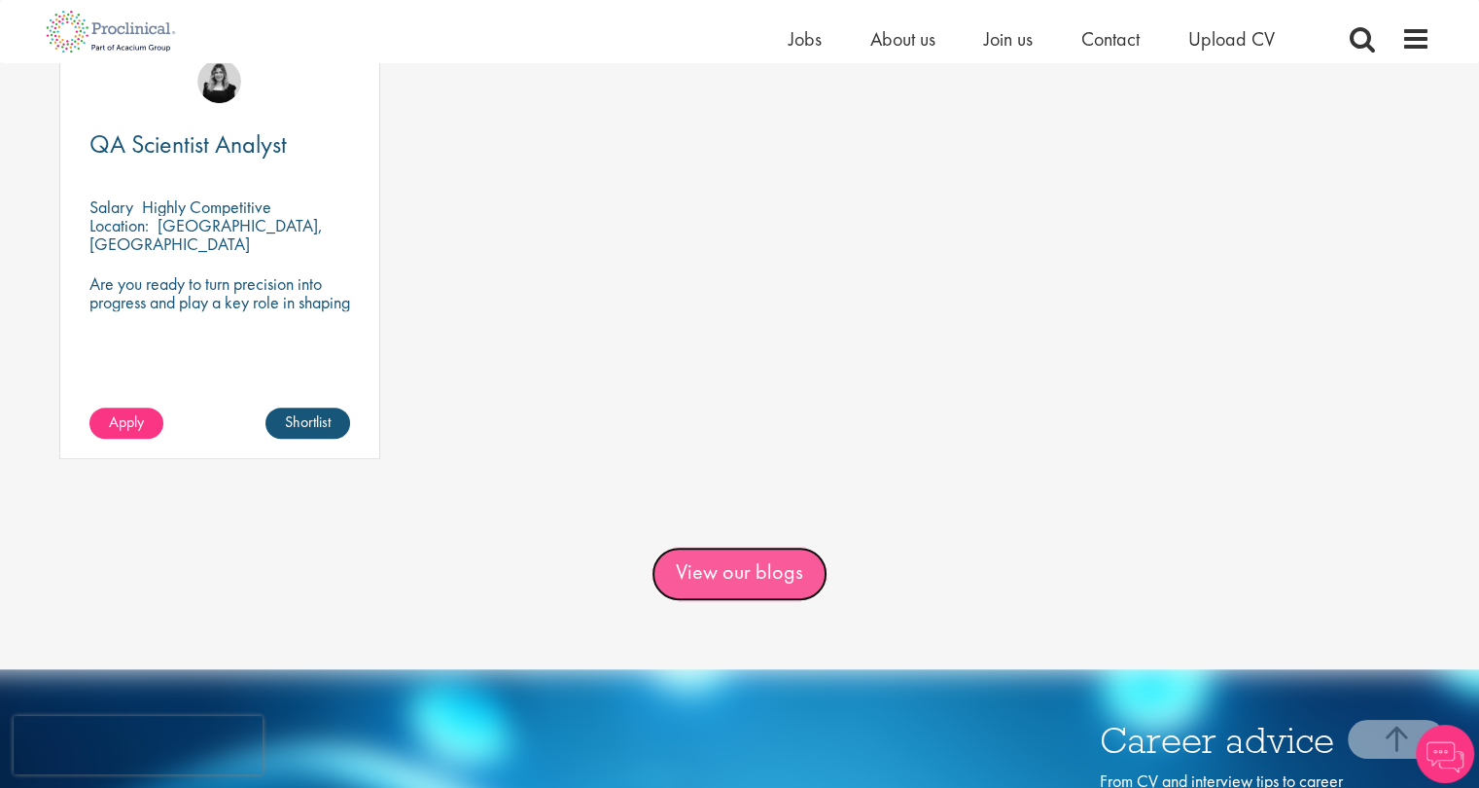
click at [693, 573] on link "View our blogs" at bounding box center [739, 573] width 176 height 54
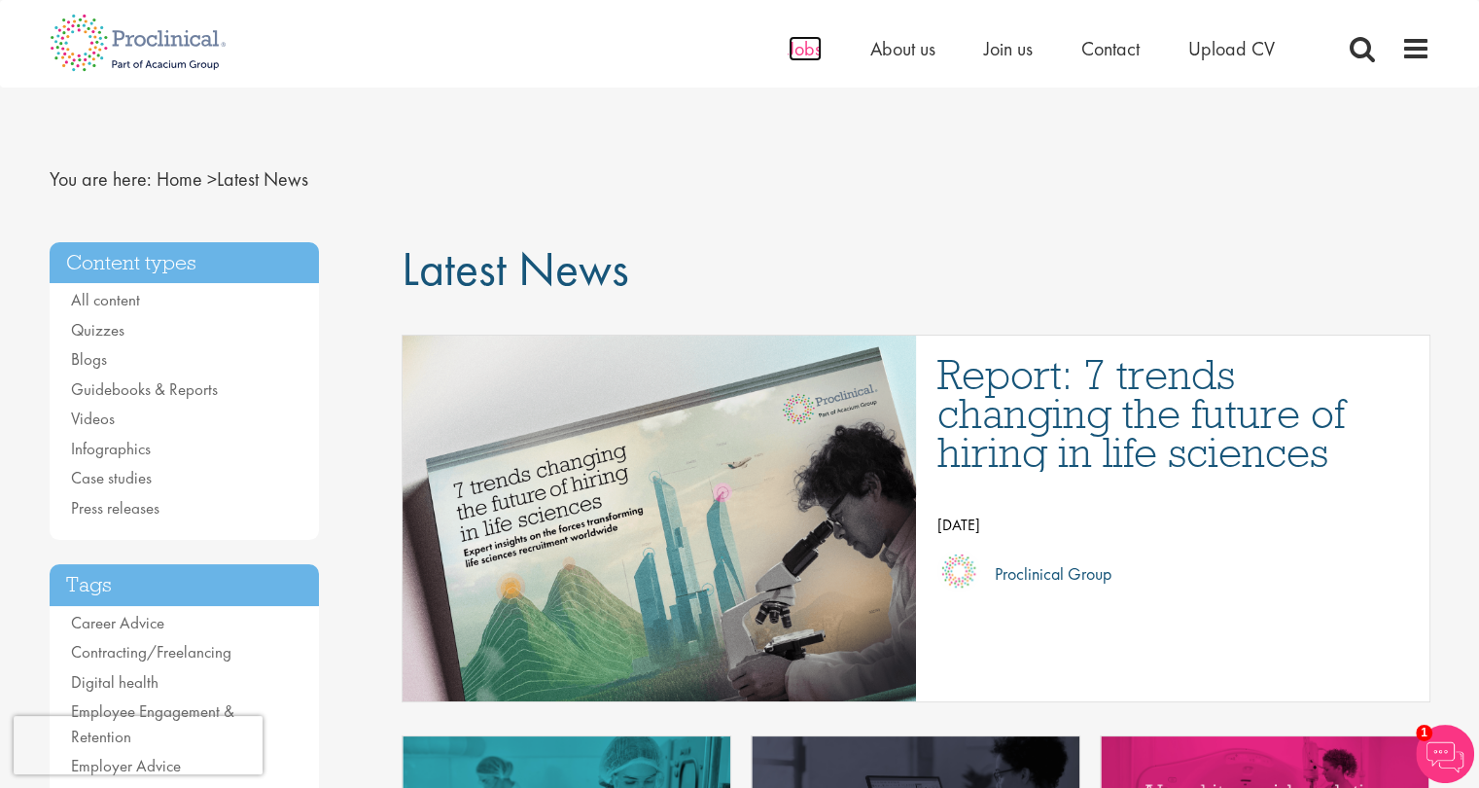
click at [797, 48] on span "Jobs" at bounding box center [805, 48] width 33 height 25
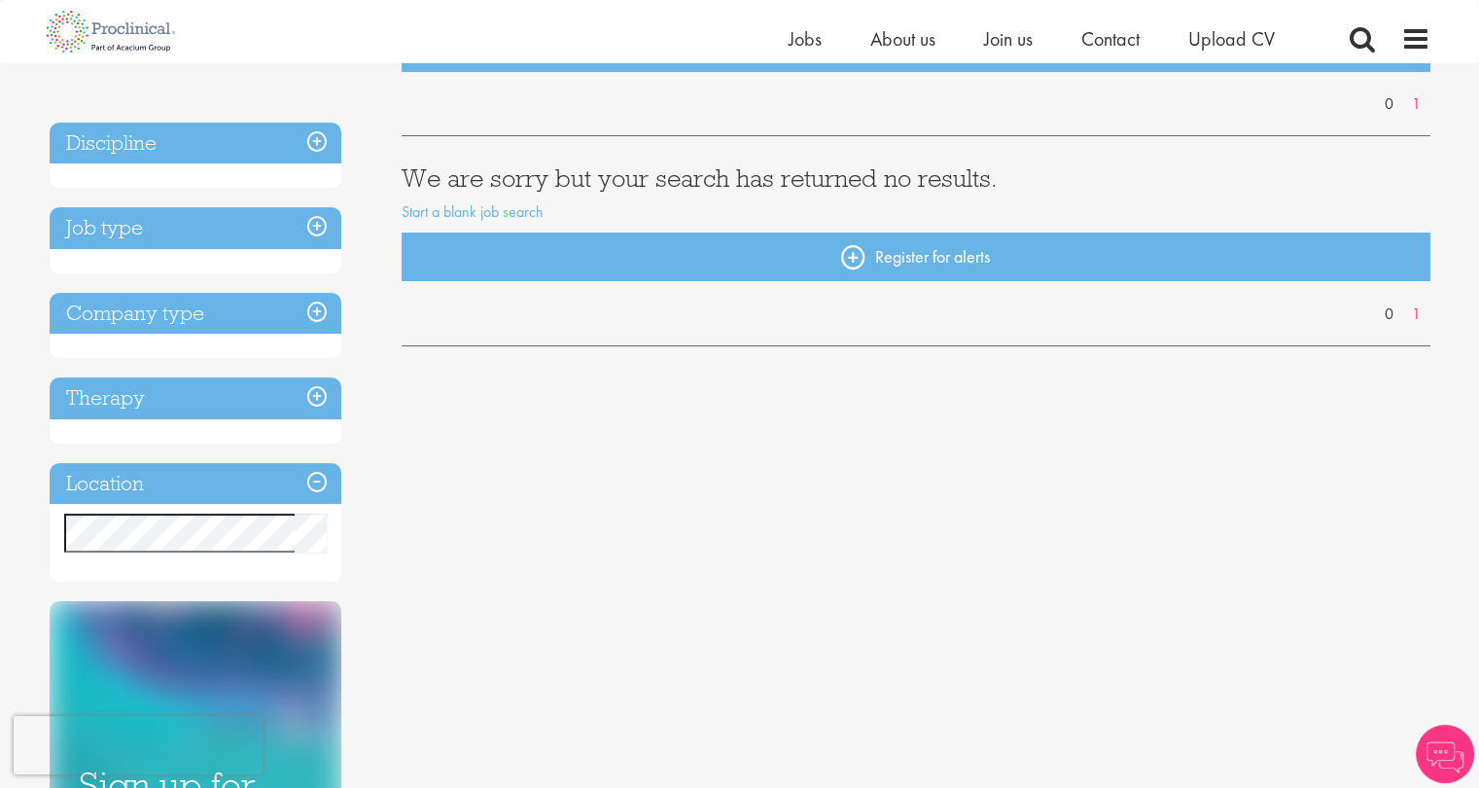
scroll to position [292, 0]
